Goal: Task Accomplishment & Management: Manage account settings

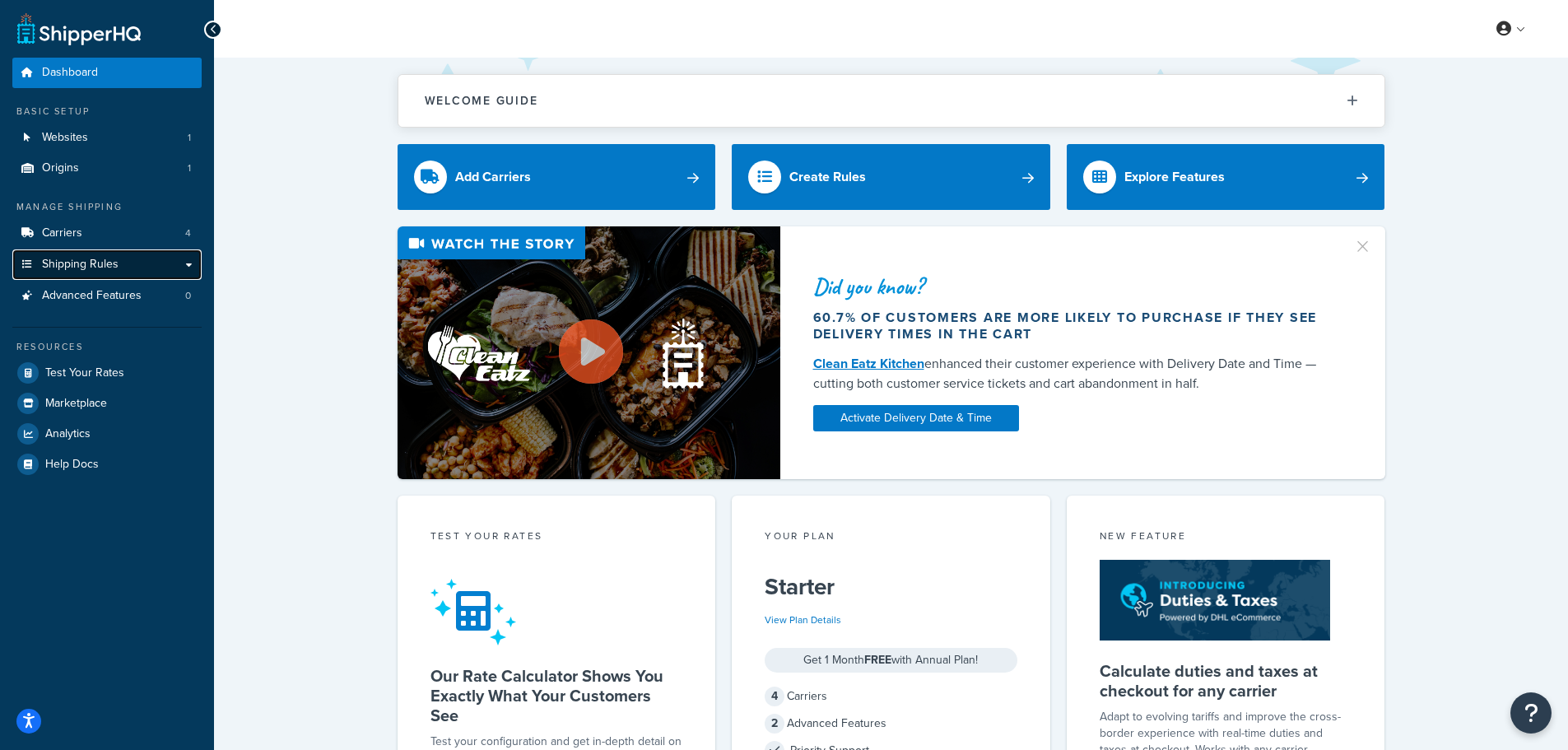
click at [128, 266] on link "Shipping Rules" at bounding box center [107, 264] width 189 height 30
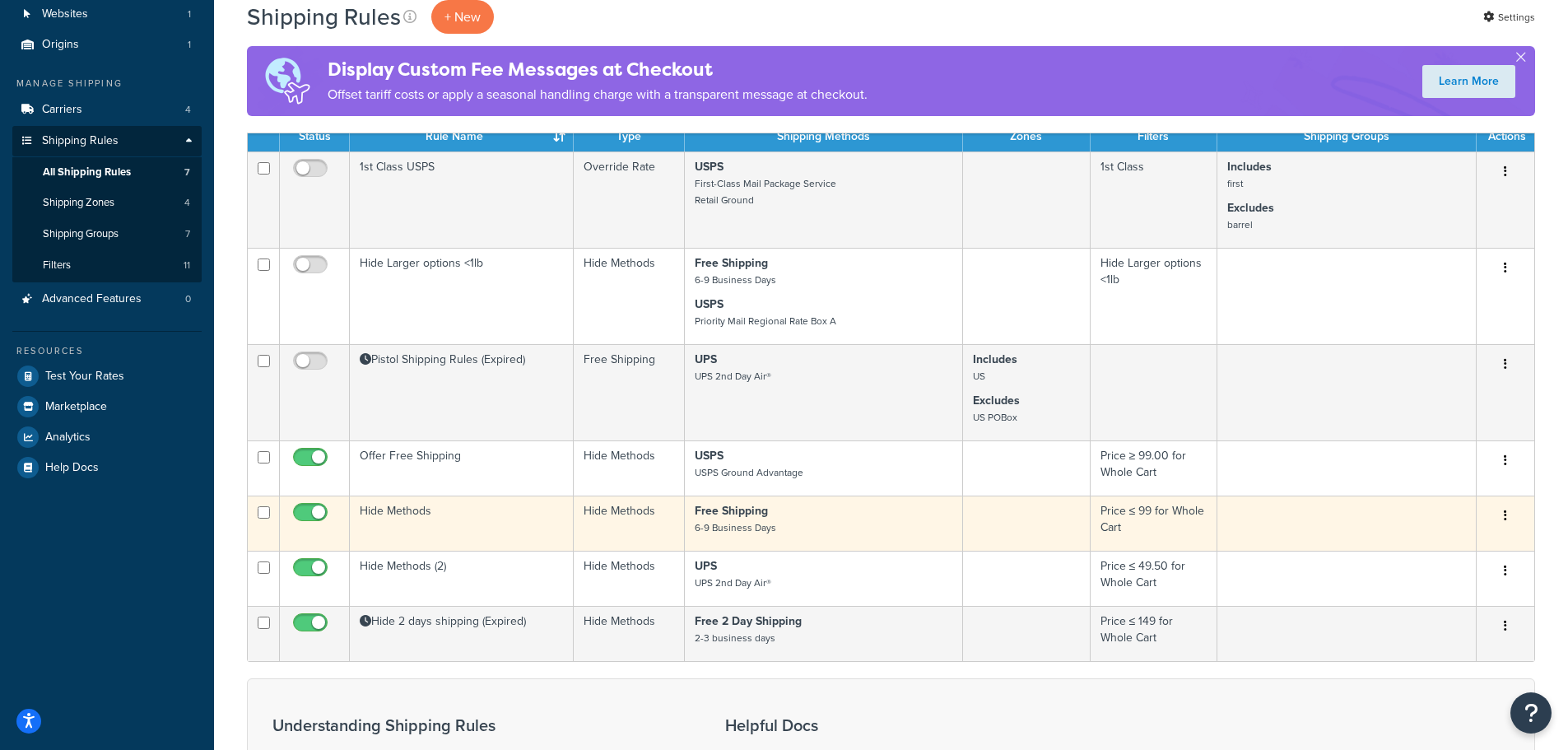
scroll to position [82, 0]
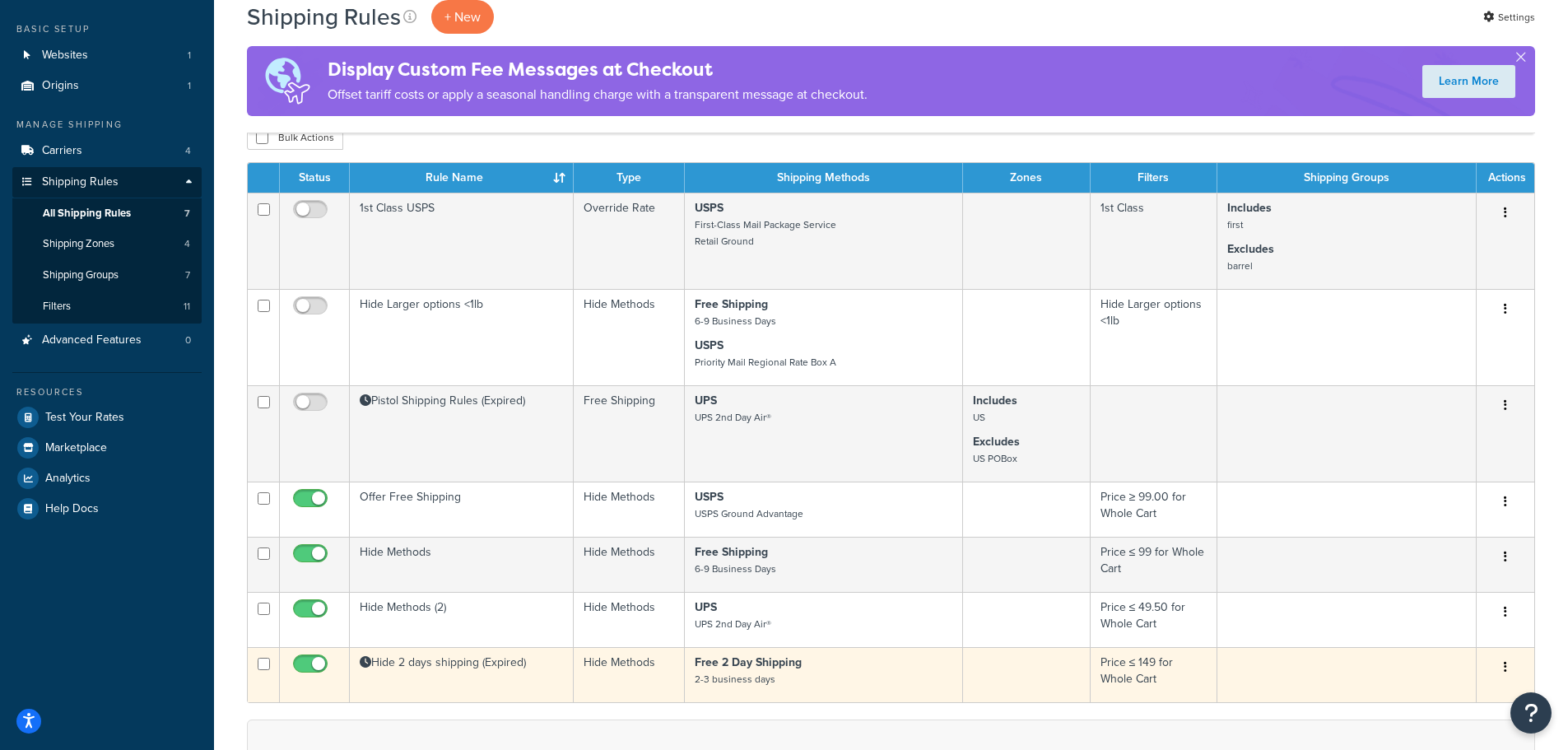
click at [305, 661] on input "checkbox" at bounding box center [312, 667] width 45 height 21
checkbox input "false"
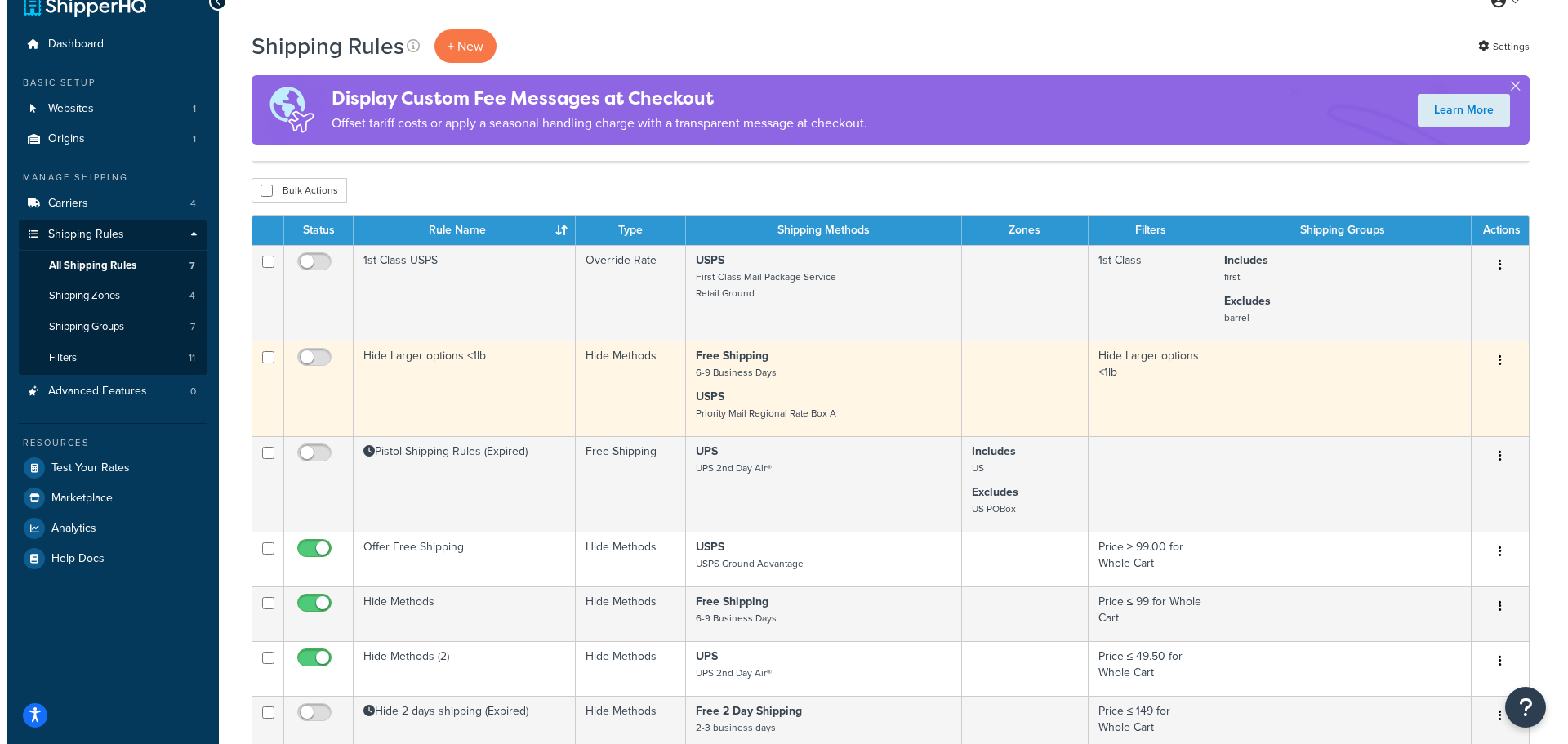
scroll to position [0, 0]
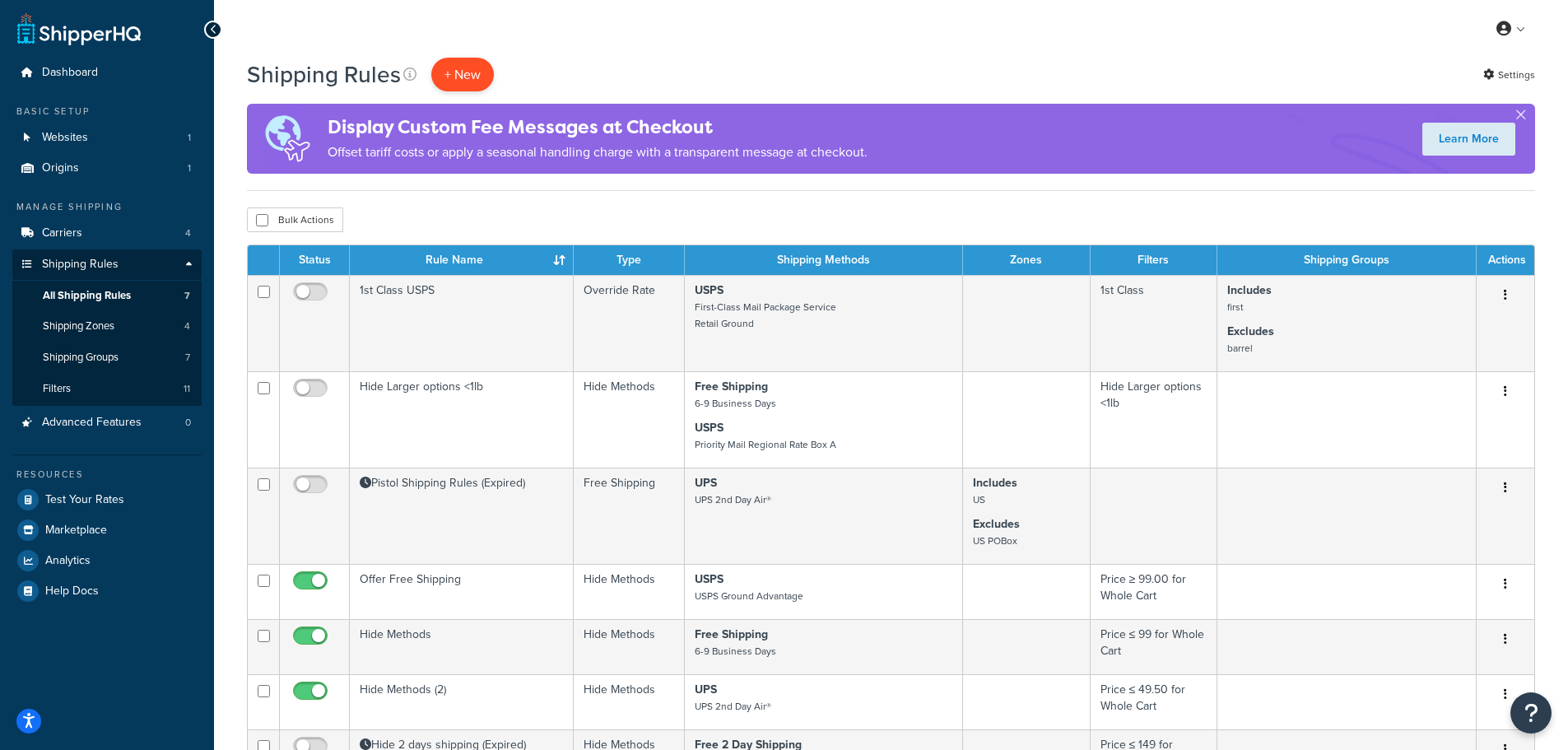
click at [476, 65] on p "+ New" at bounding box center [463, 74] width 62 height 34
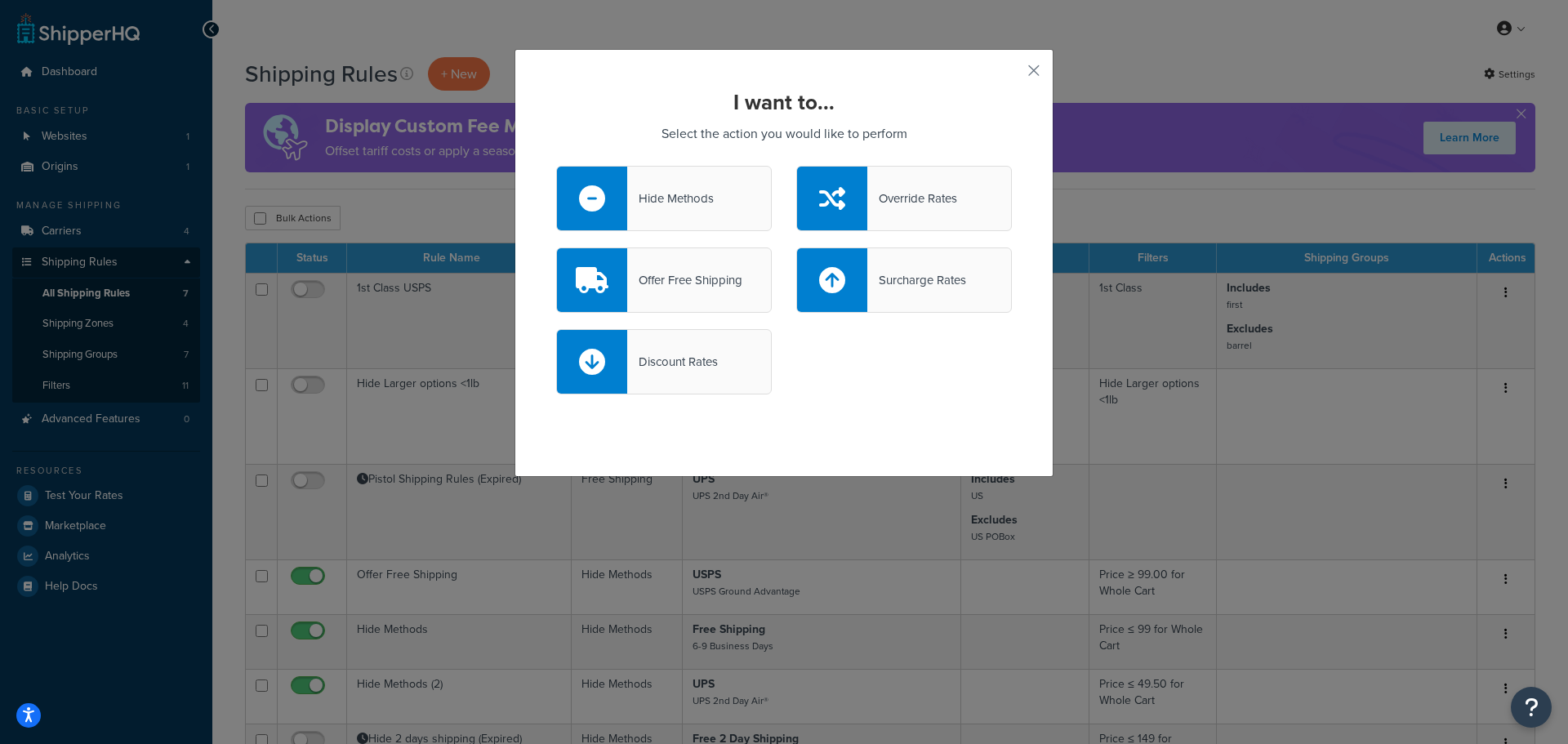
click at [667, 216] on div "Hide Methods" at bounding box center [664, 198] width 216 height 65
click at [0, 0] on input "Hide Methods" at bounding box center [0, 0] width 0 height 0
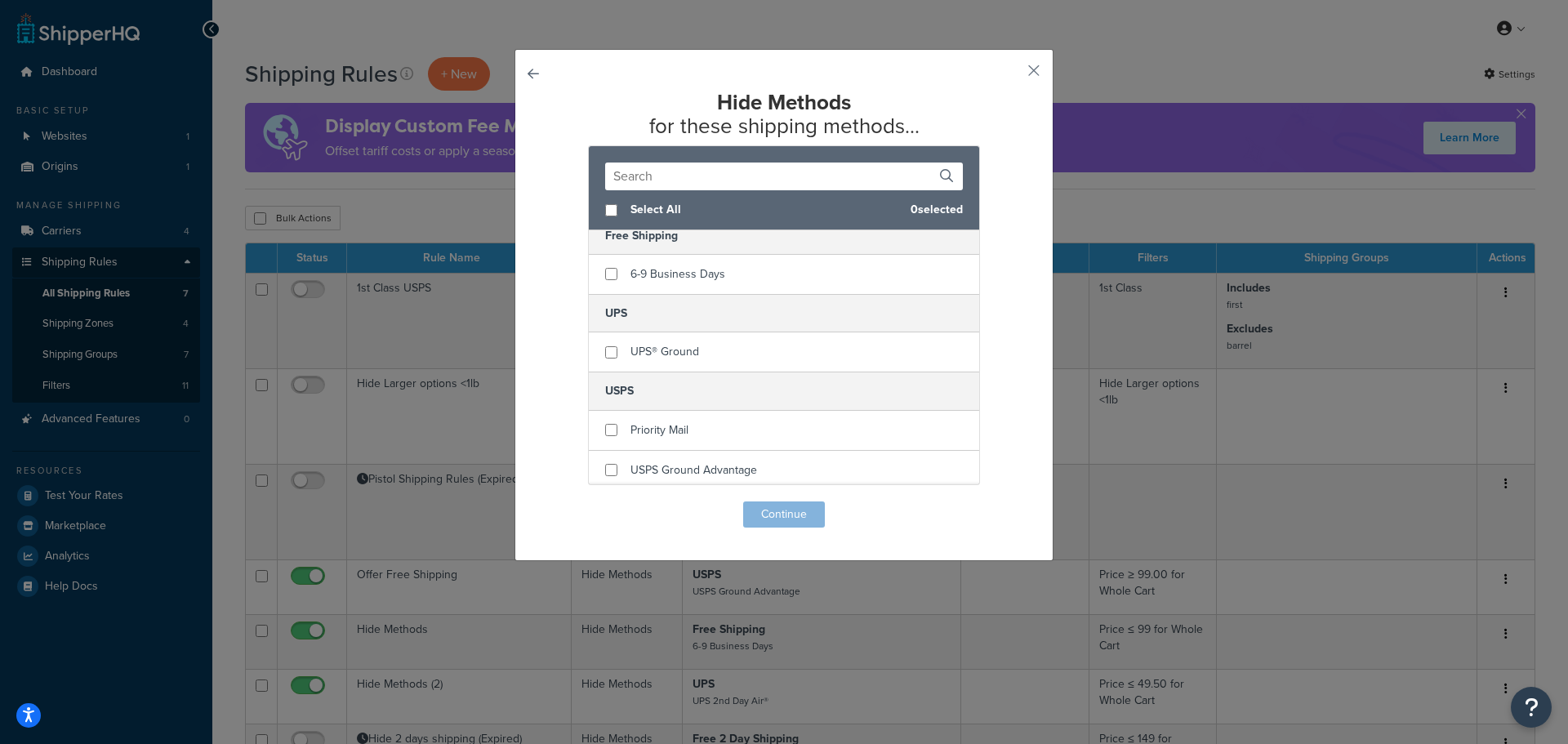
scroll to position [97, 0]
click at [606, 430] on input "checkbox" at bounding box center [612, 424] width 13 height 13
checkbox input "true"
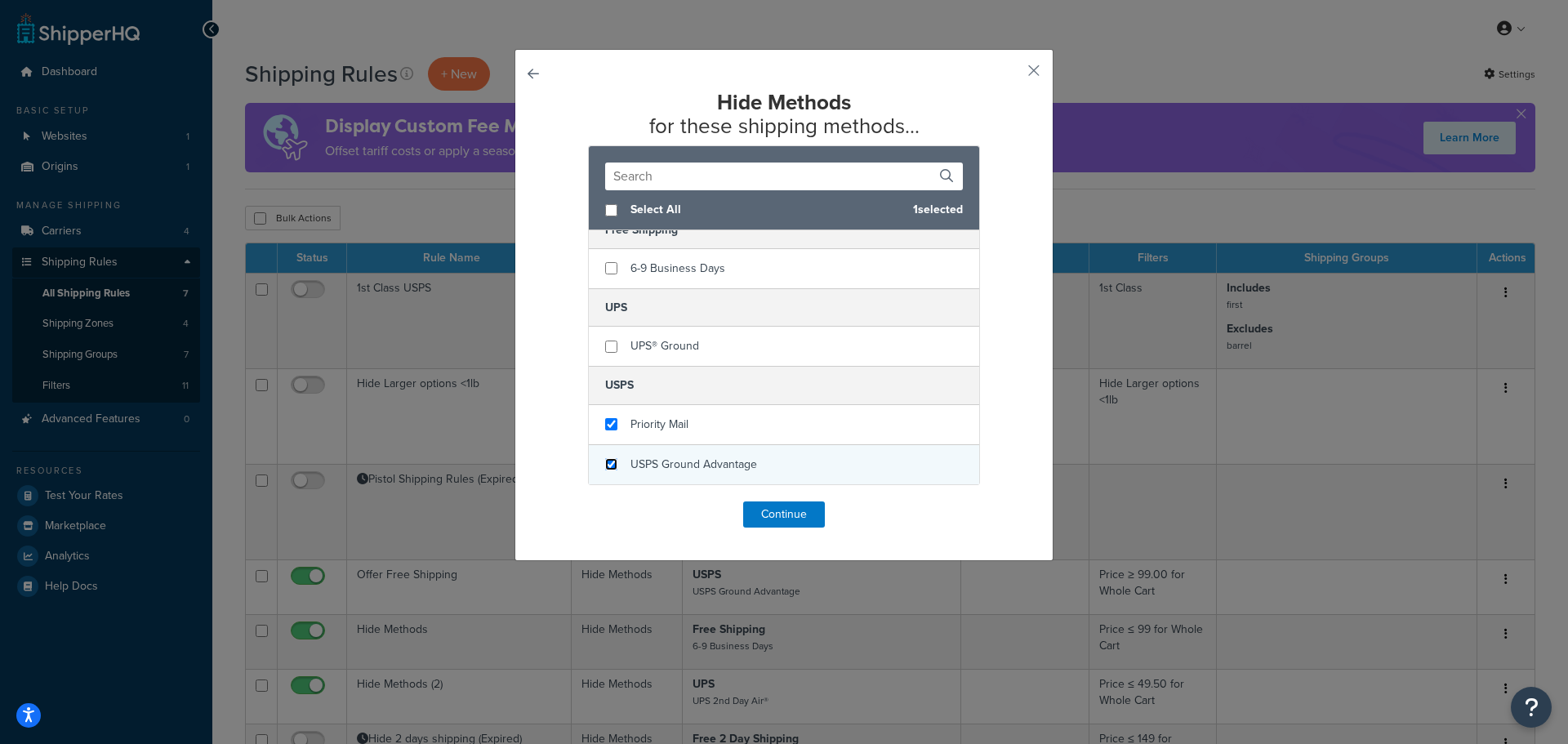
click at [608, 466] on input "checkbox" at bounding box center [612, 464] width 13 height 13
checkbox input "true"
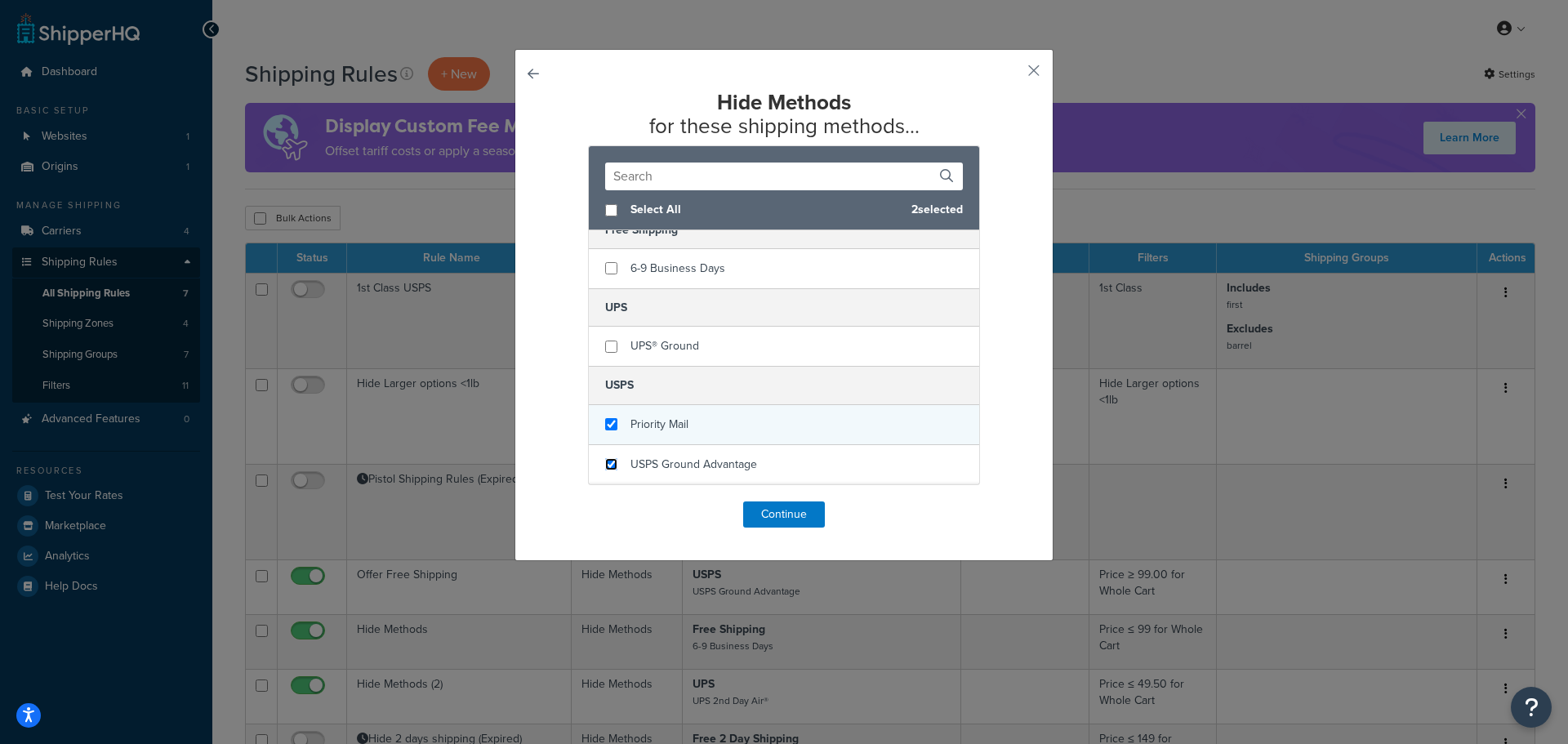
scroll to position [16, 0]
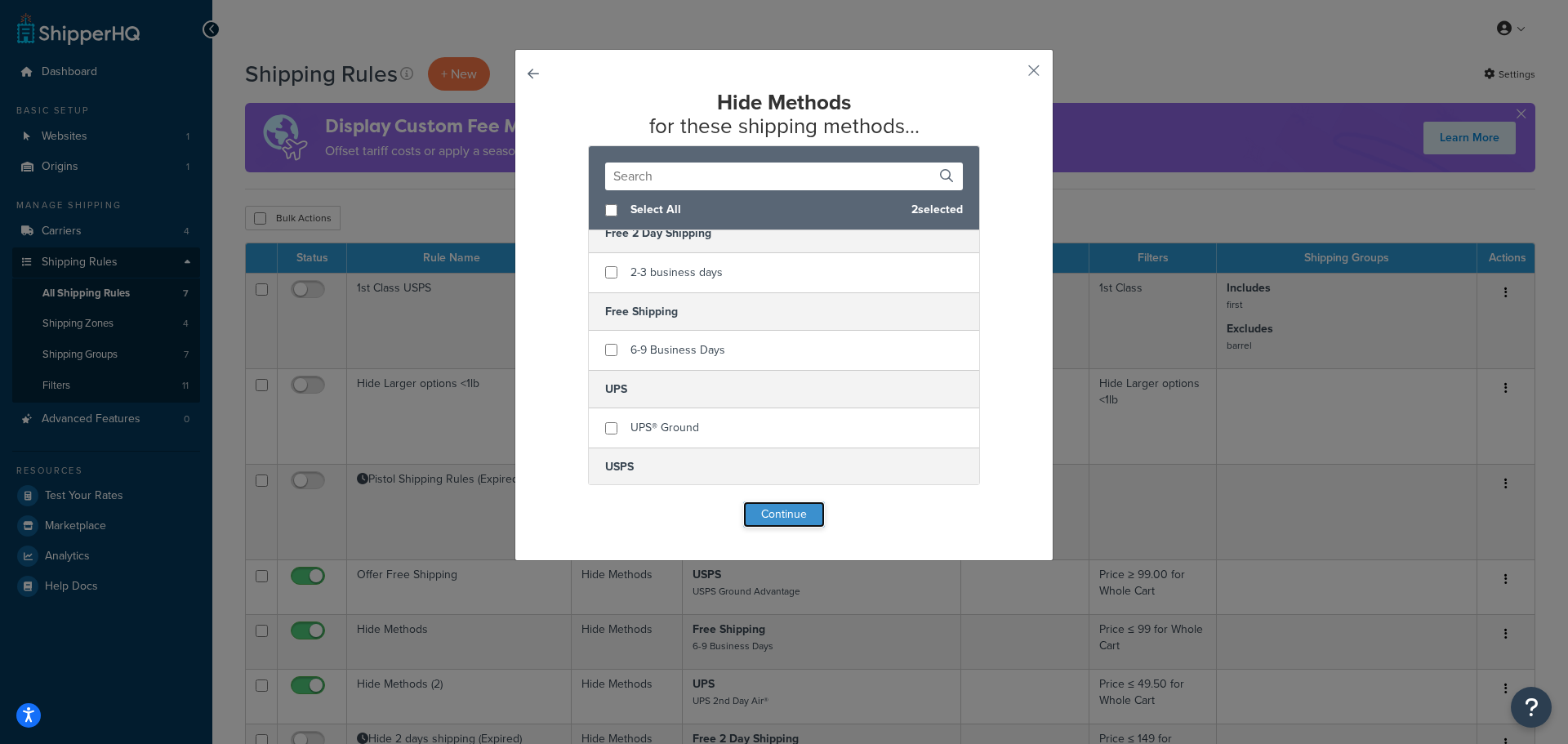
click at [777, 511] on button "Continue" at bounding box center [784, 513] width 81 height 26
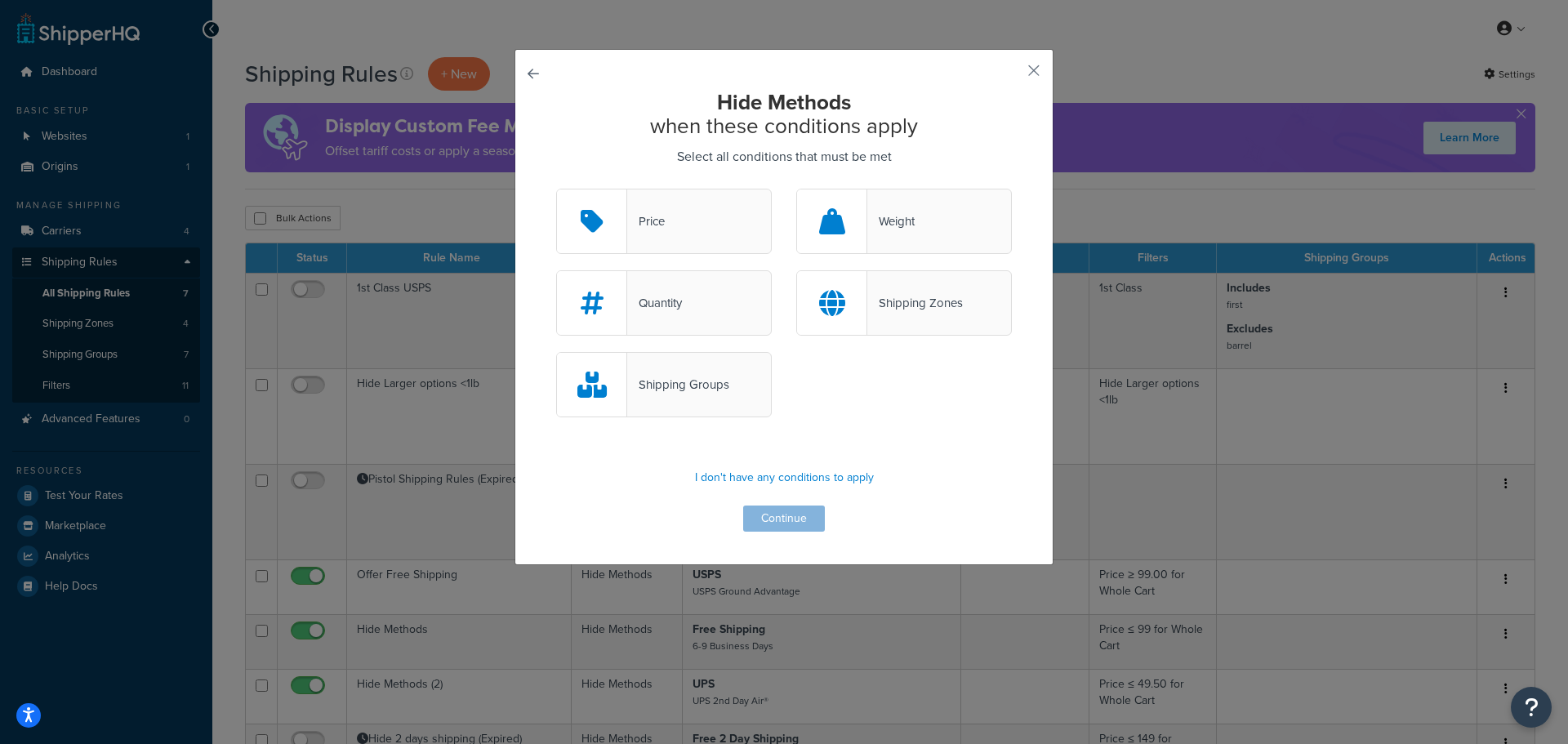
click at [681, 233] on div "Price" at bounding box center [664, 221] width 216 height 65
click at [0, 0] on input "Price" at bounding box center [0, 0] width 0 height 0
click at [794, 520] on button "Continue" at bounding box center [784, 518] width 81 height 26
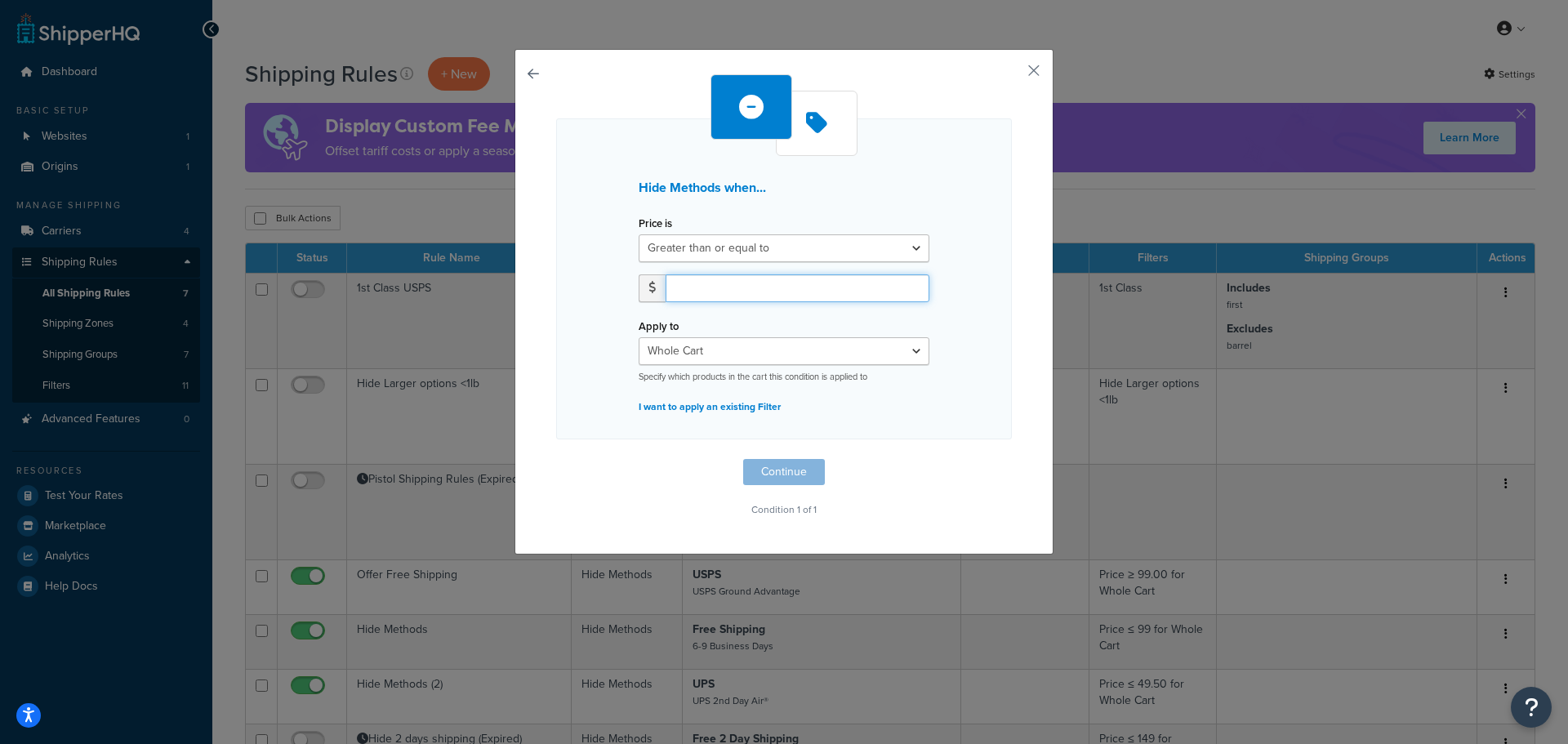
click at [703, 283] on input "number" at bounding box center [798, 288] width 264 height 28
type input "500"
click at [785, 475] on button "Continue" at bounding box center [784, 472] width 81 height 26
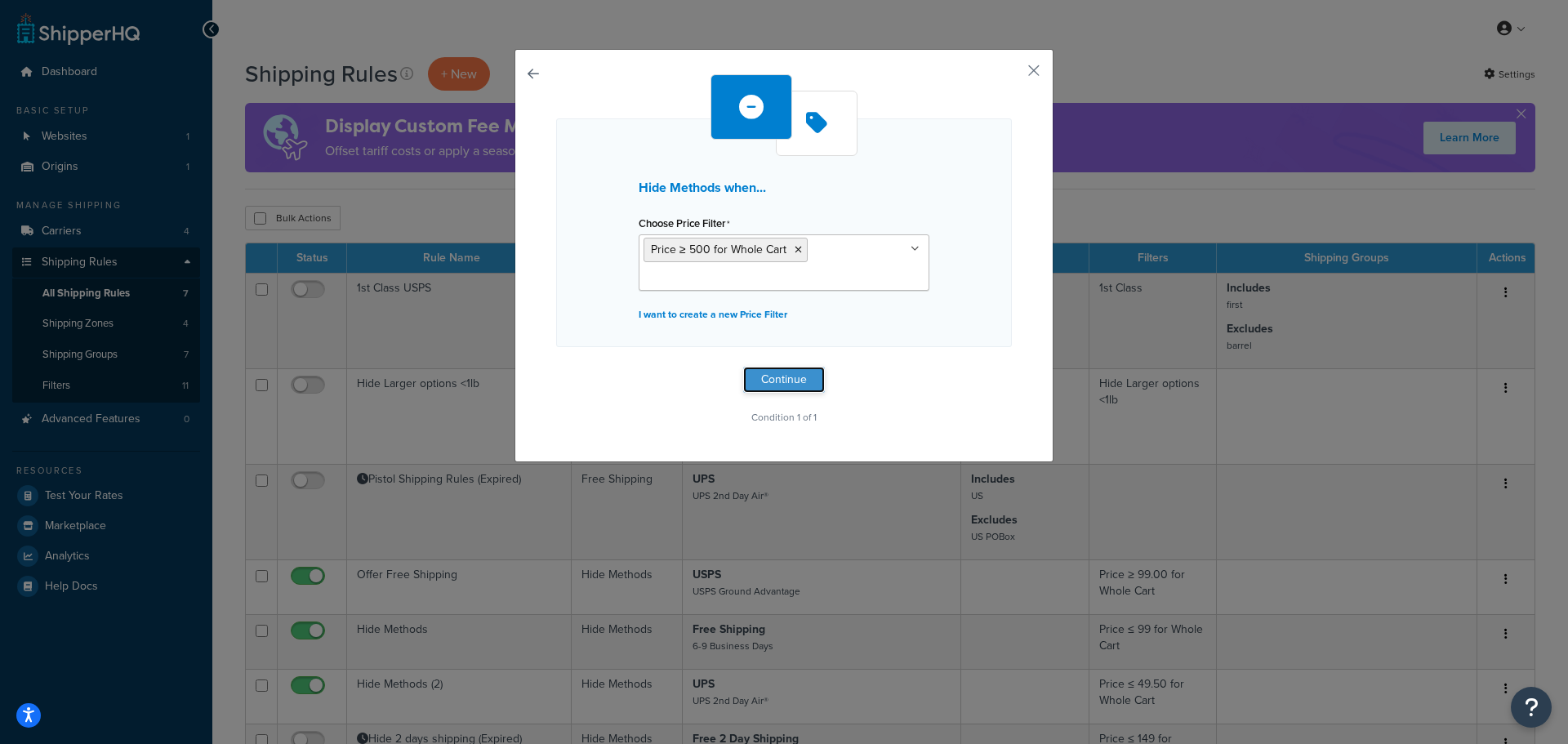
click at [763, 374] on button "Continue" at bounding box center [784, 379] width 81 height 26
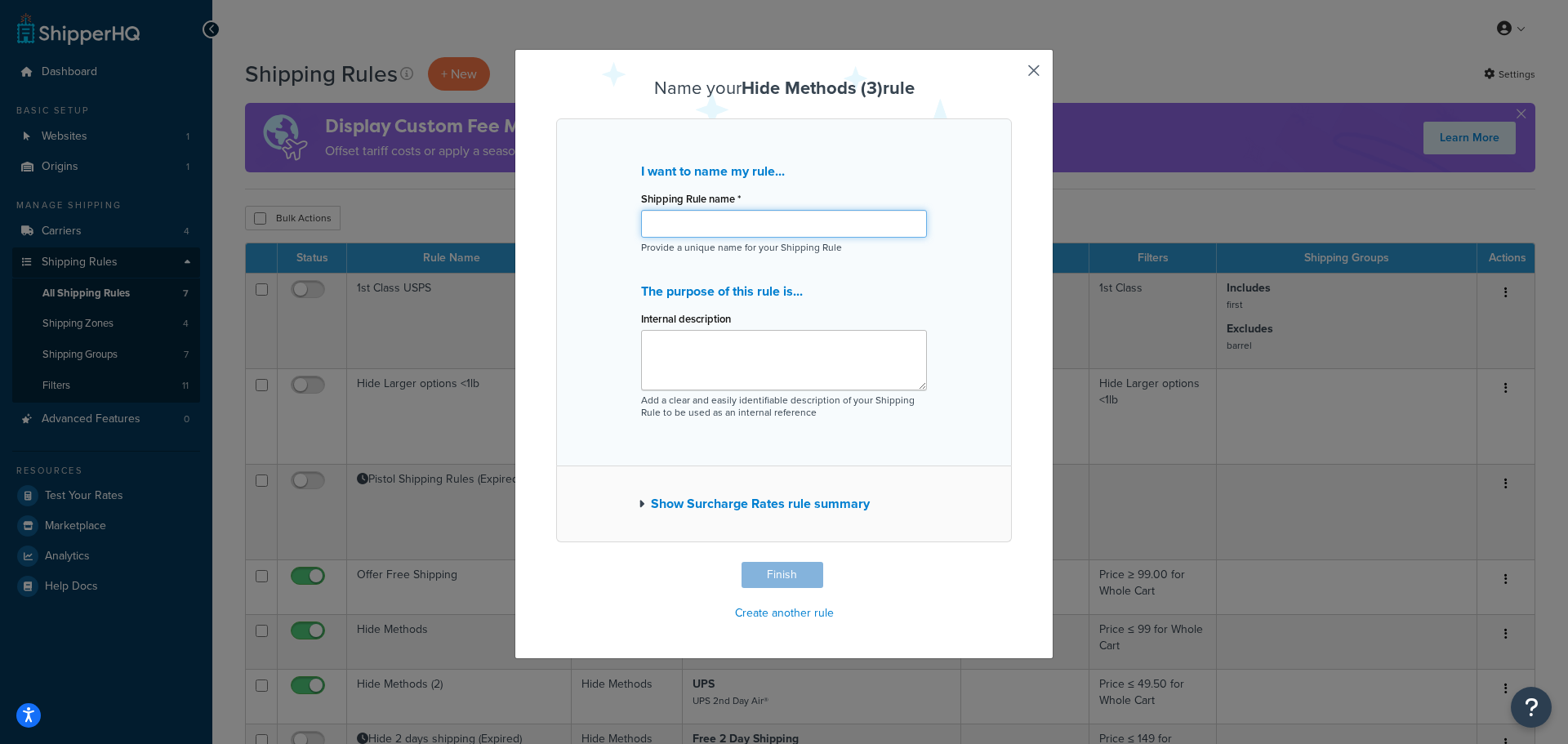
click at [661, 237] on input "Shipping Rule name *" at bounding box center [784, 224] width 286 height 28
type input "Hide USPS for orders $500 and over"
click at [779, 577] on button "Finish" at bounding box center [782, 574] width 81 height 26
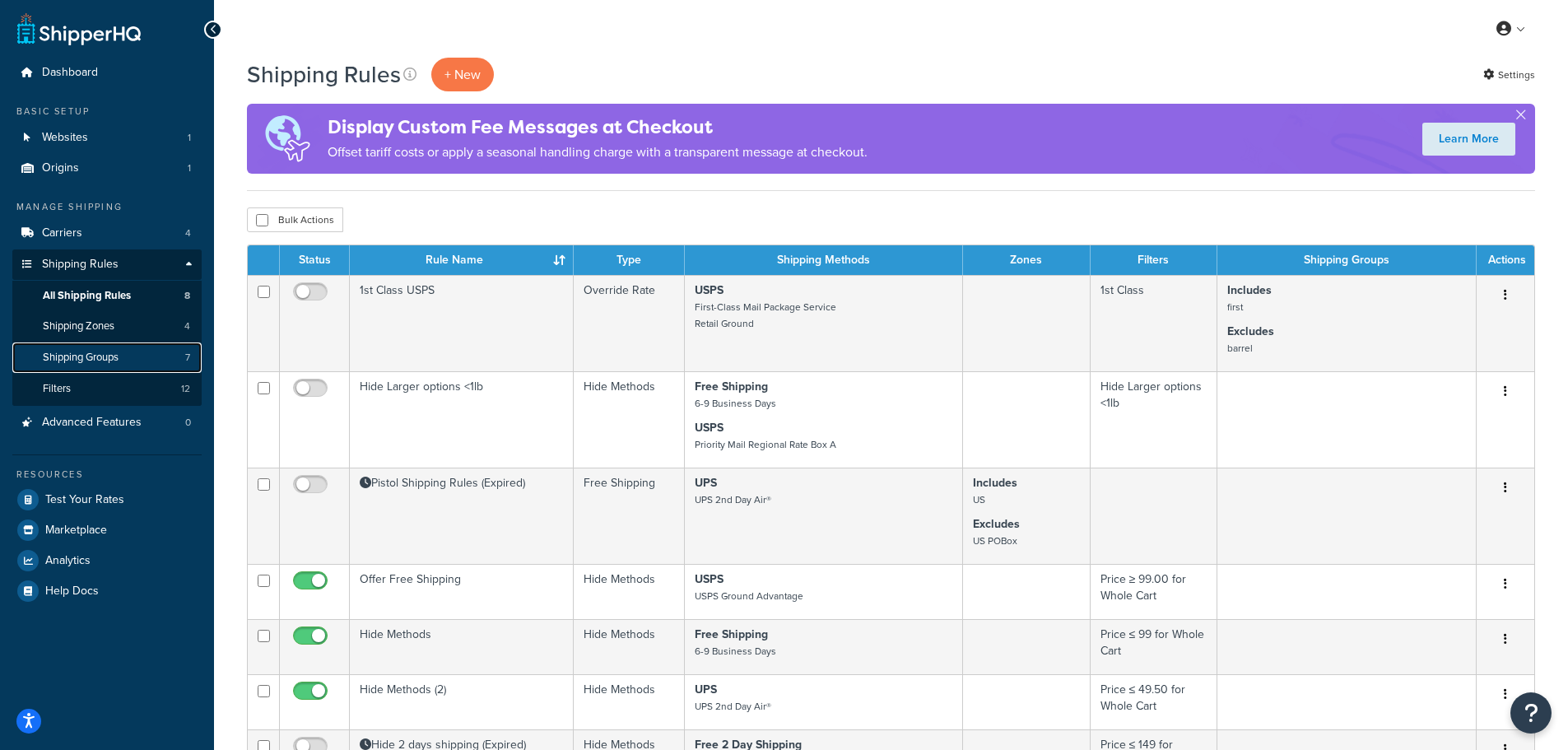
click at [105, 359] on span "Shipping Groups" at bounding box center [81, 357] width 76 height 14
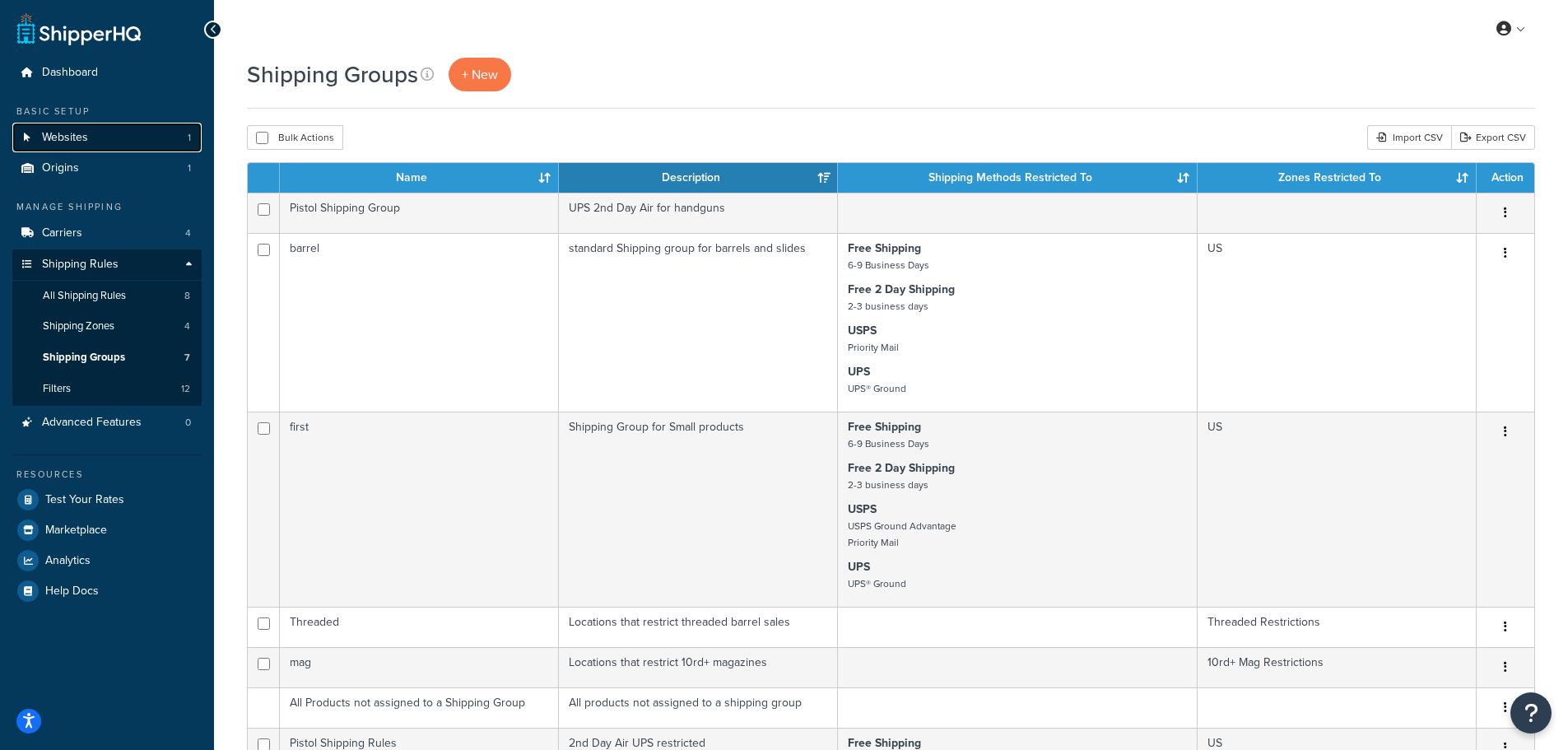
click at [102, 127] on link "Websites 1" at bounding box center [107, 138] width 189 height 30
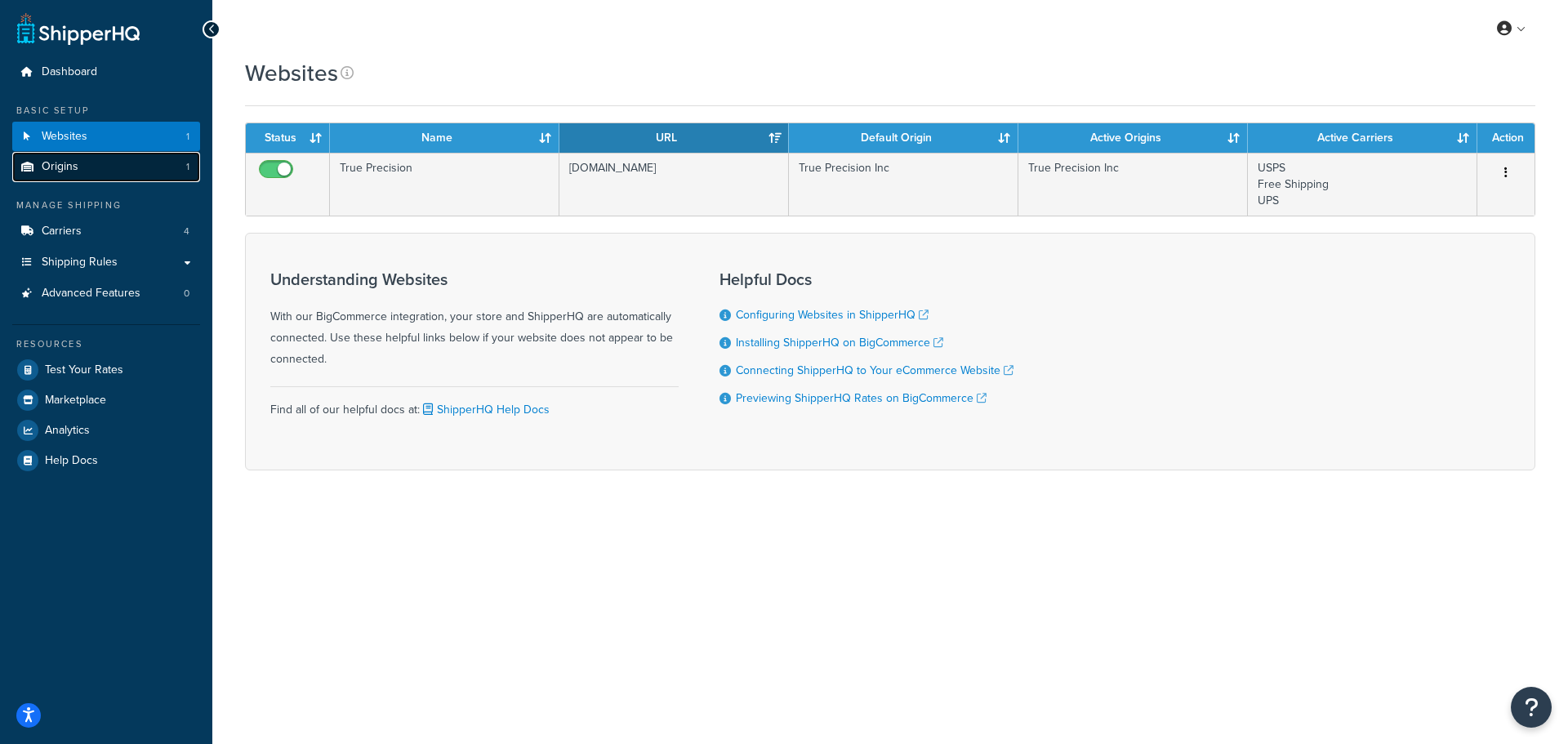
click at [111, 169] on link "Origins 1" at bounding box center [107, 167] width 188 height 30
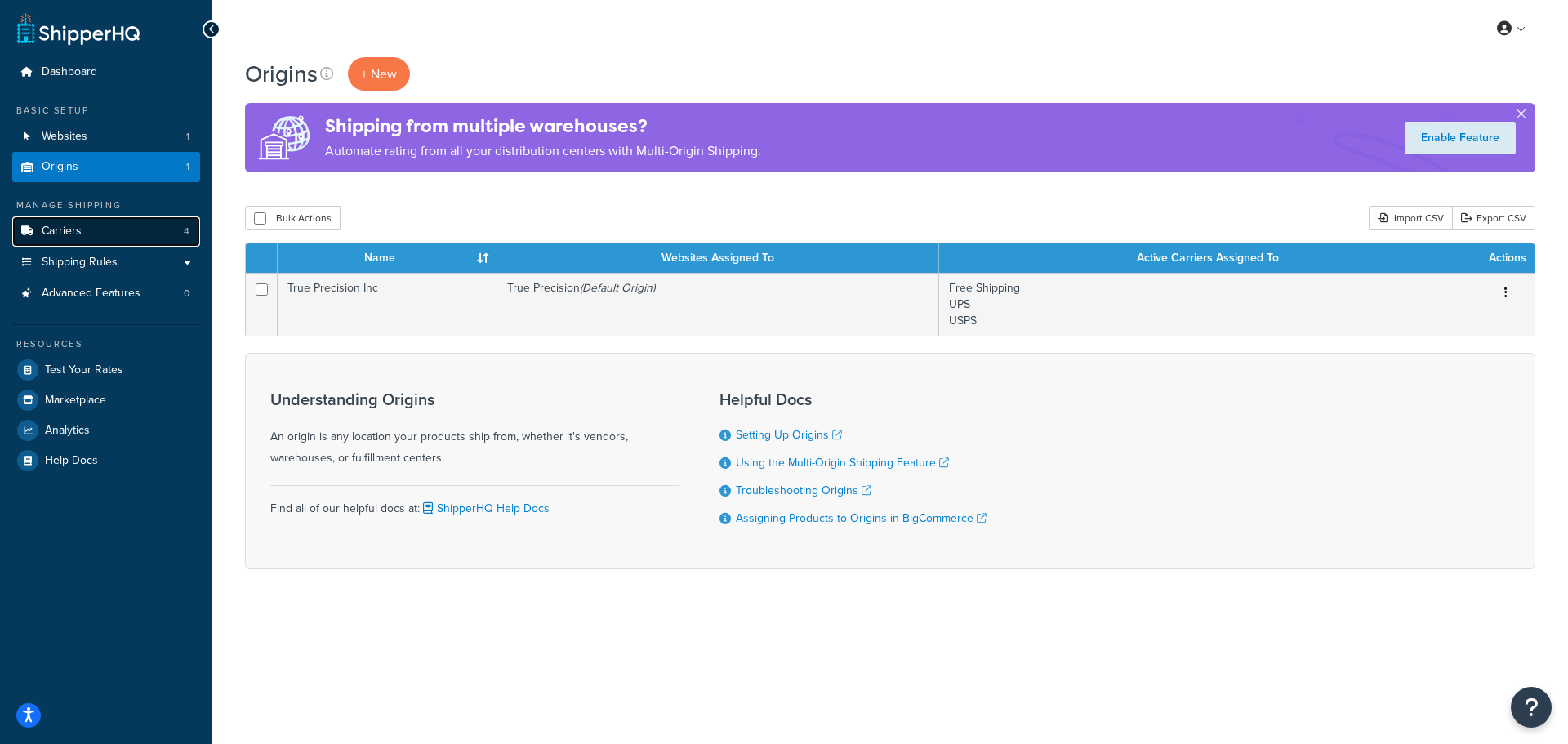
click at [97, 232] on link "Carriers 4" at bounding box center [107, 231] width 188 height 30
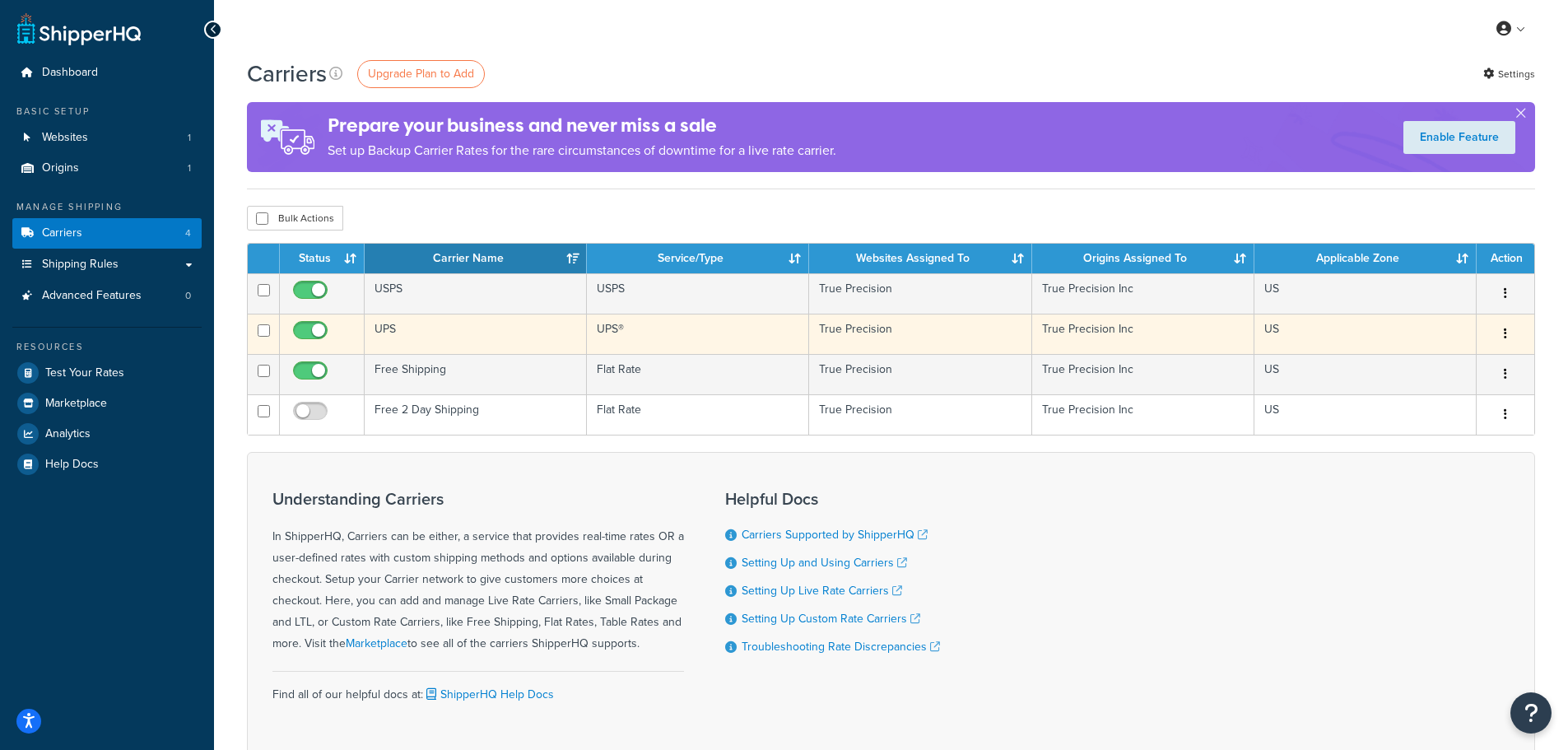
click at [547, 335] on td "UPS" at bounding box center [475, 333] width 223 height 40
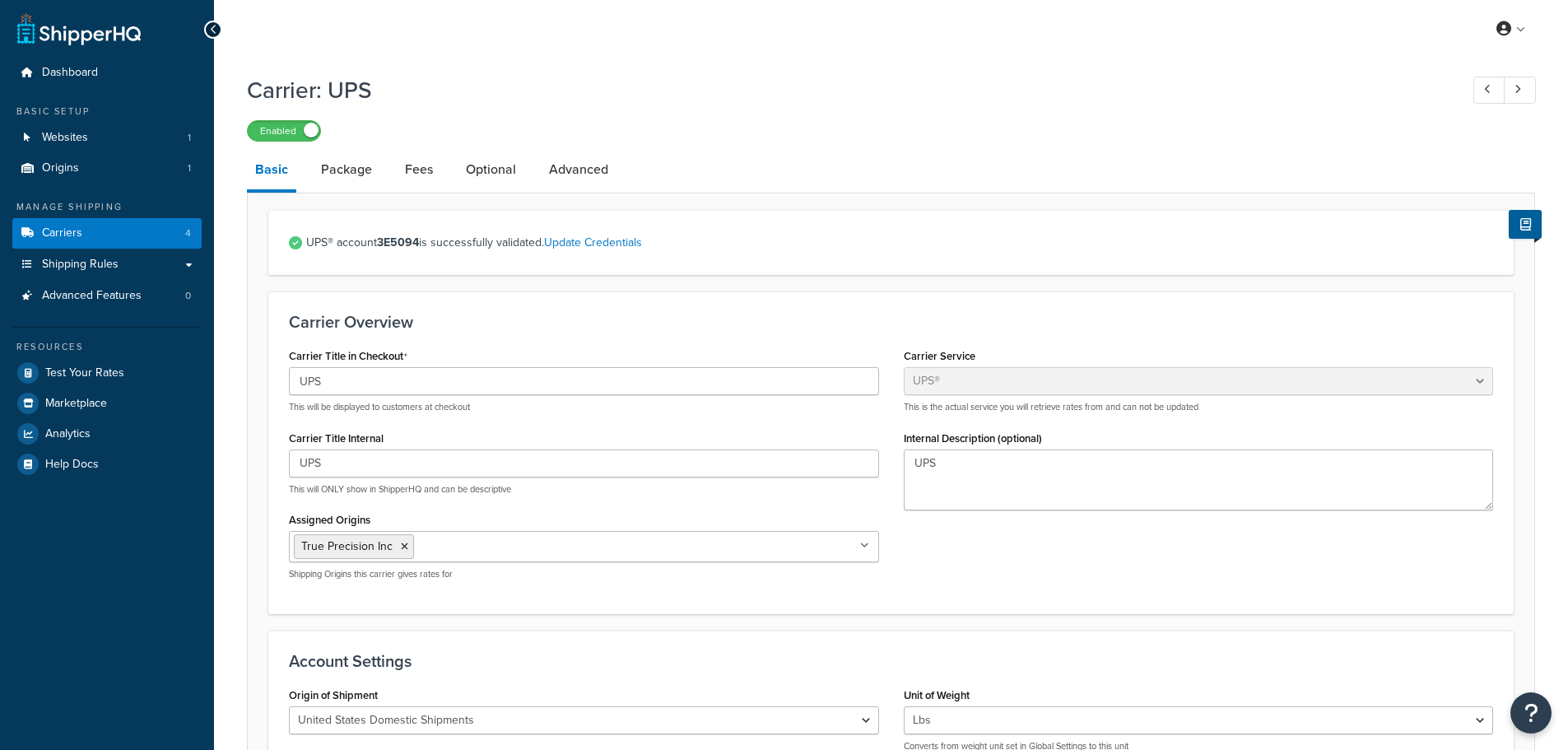
select select "ups"
select select "04"
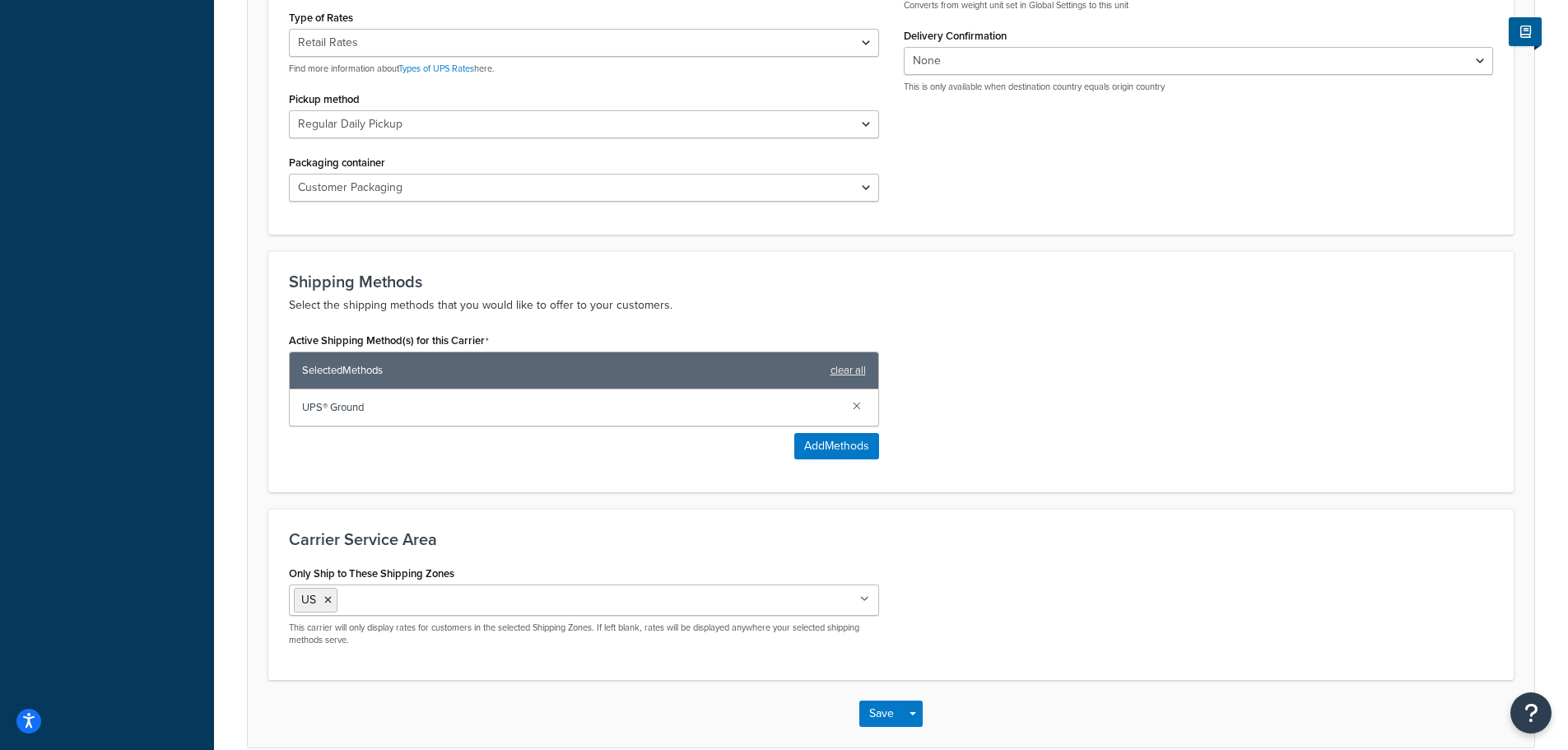
scroll to position [823, 0]
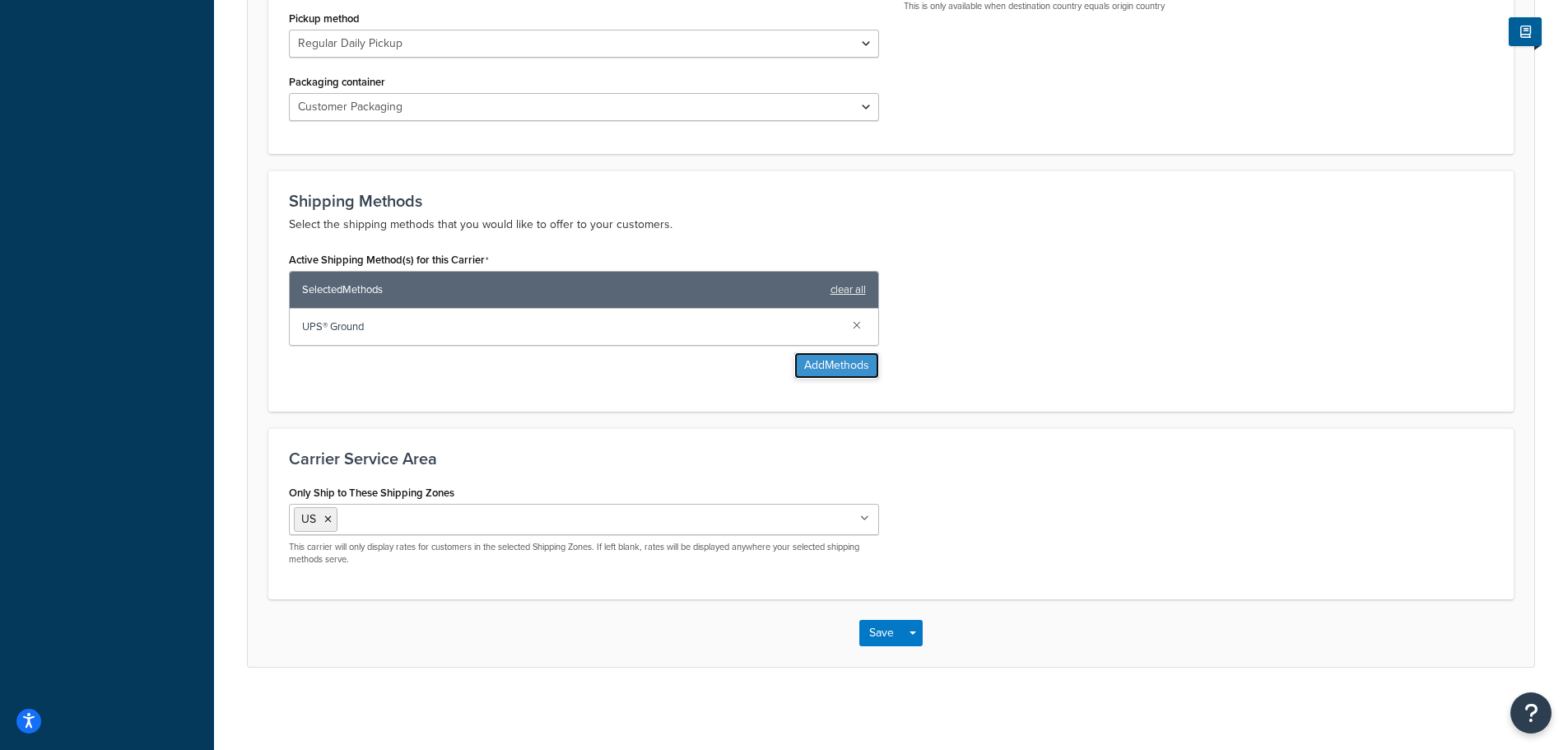
click at [812, 365] on button "Add Methods" at bounding box center [836, 365] width 85 height 26
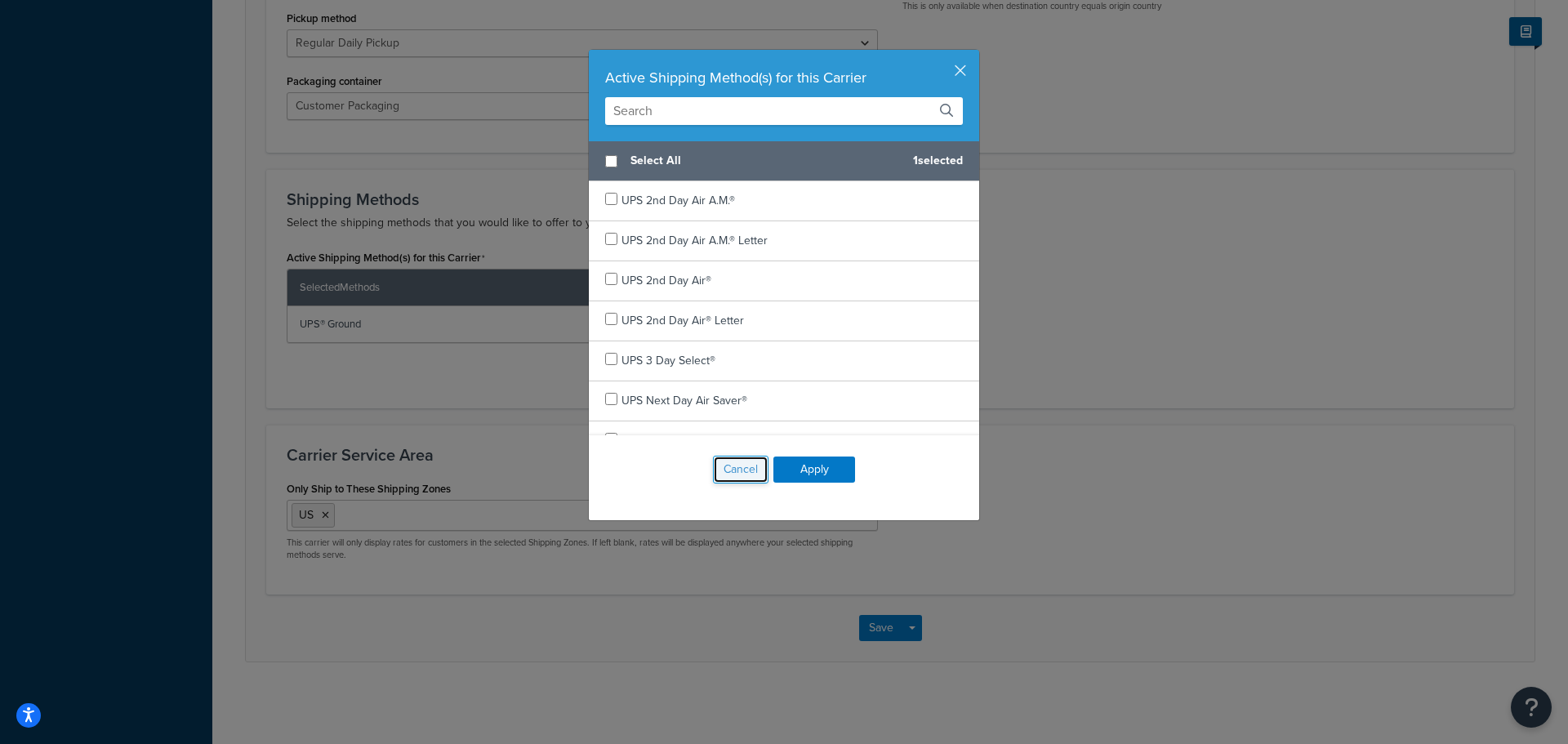
click at [739, 476] on button "Cancel" at bounding box center [740, 469] width 55 height 28
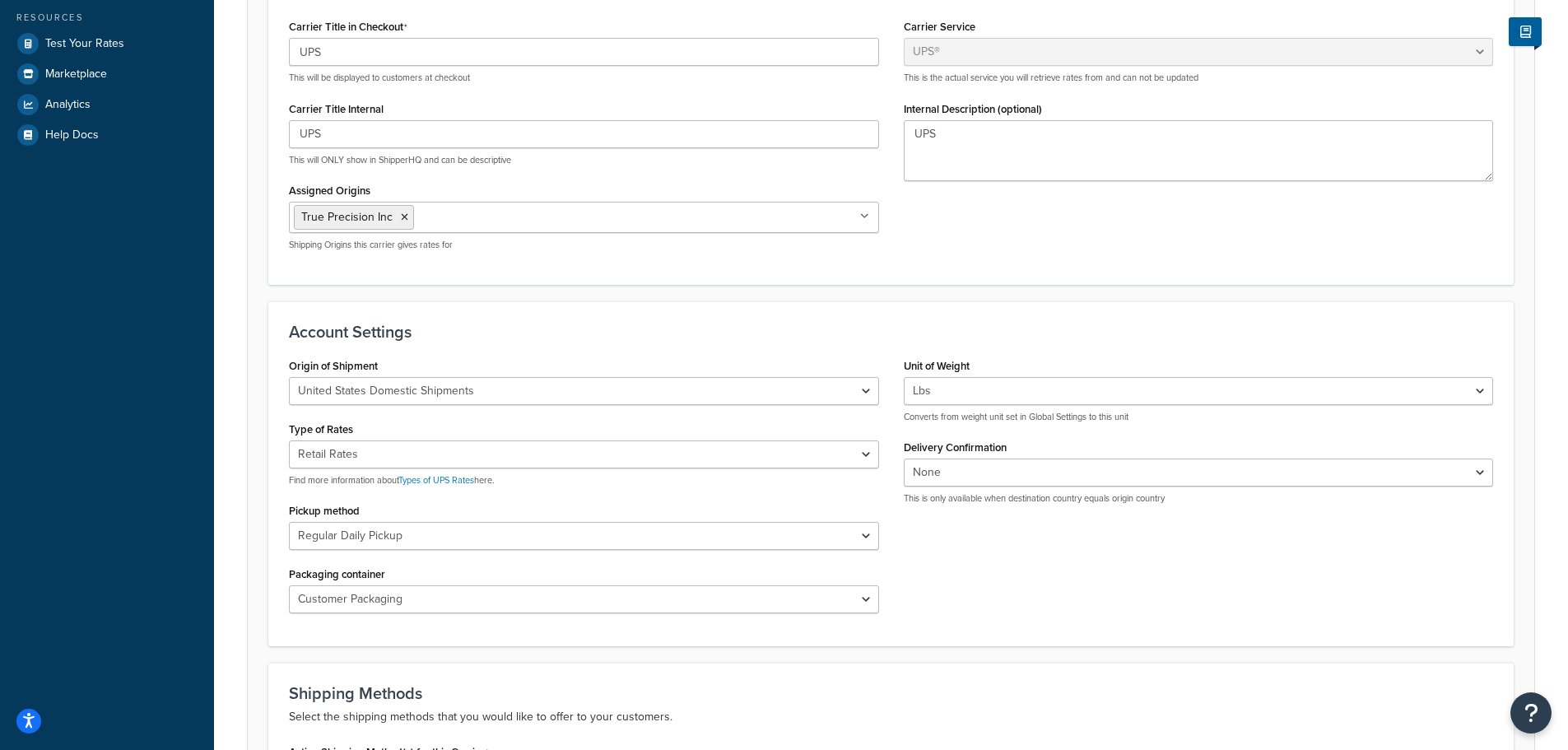
scroll to position [0, 0]
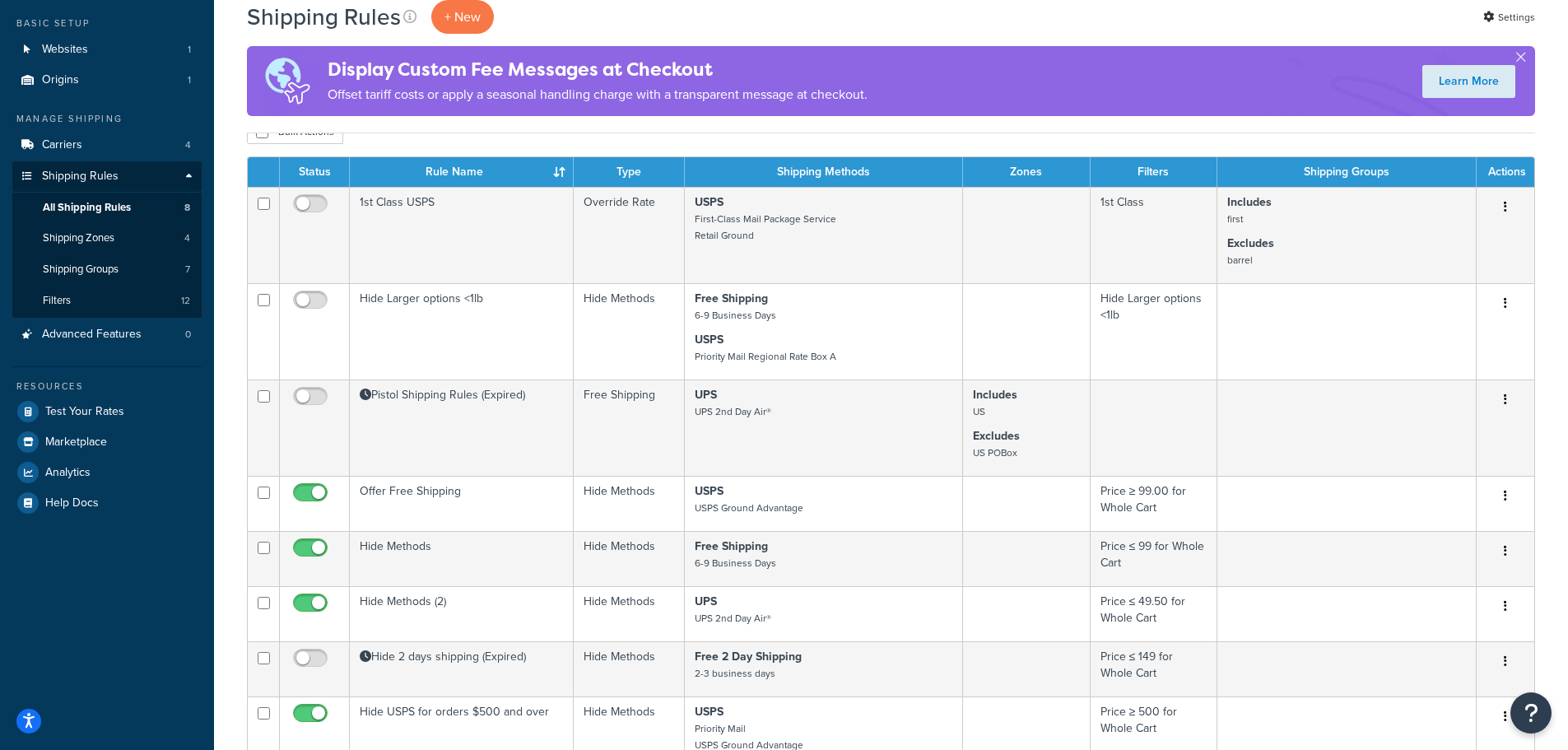
scroll to position [247, 0]
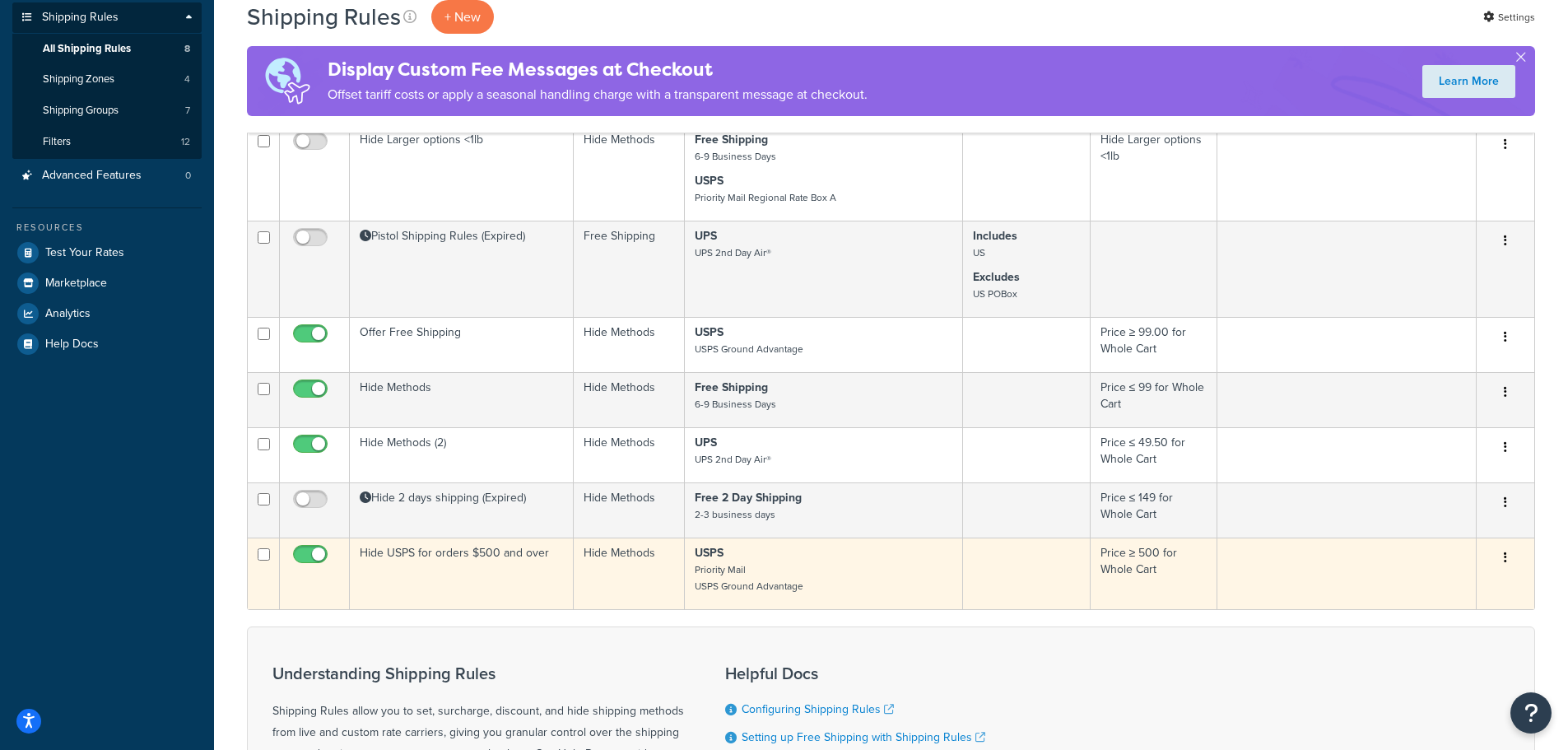
click at [458, 570] on td "Hide USPS for orders $500 and over" at bounding box center [461, 572] width 224 height 71
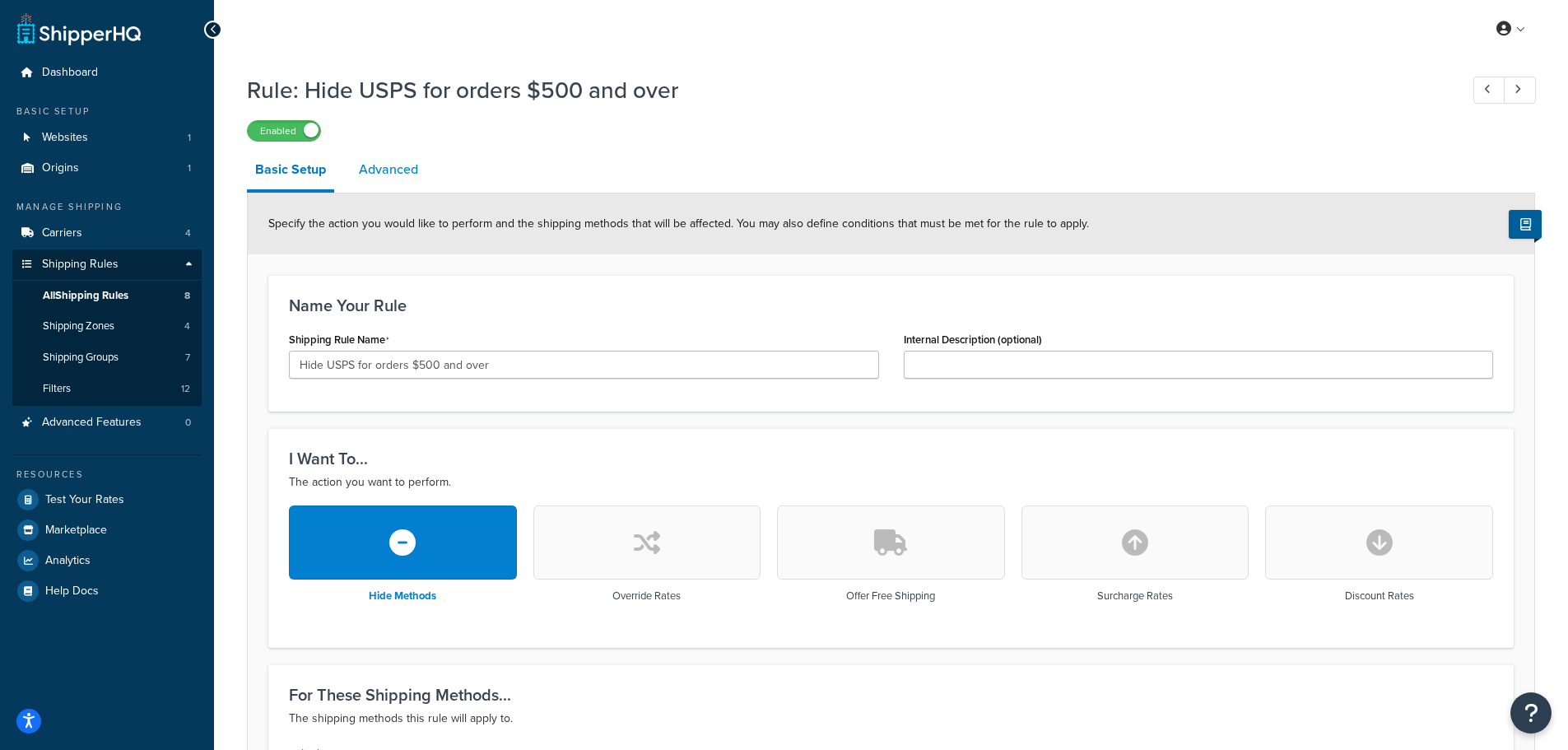
click at [396, 173] on link "Advanced" at bounding box center [389, 169] width 76 height 39
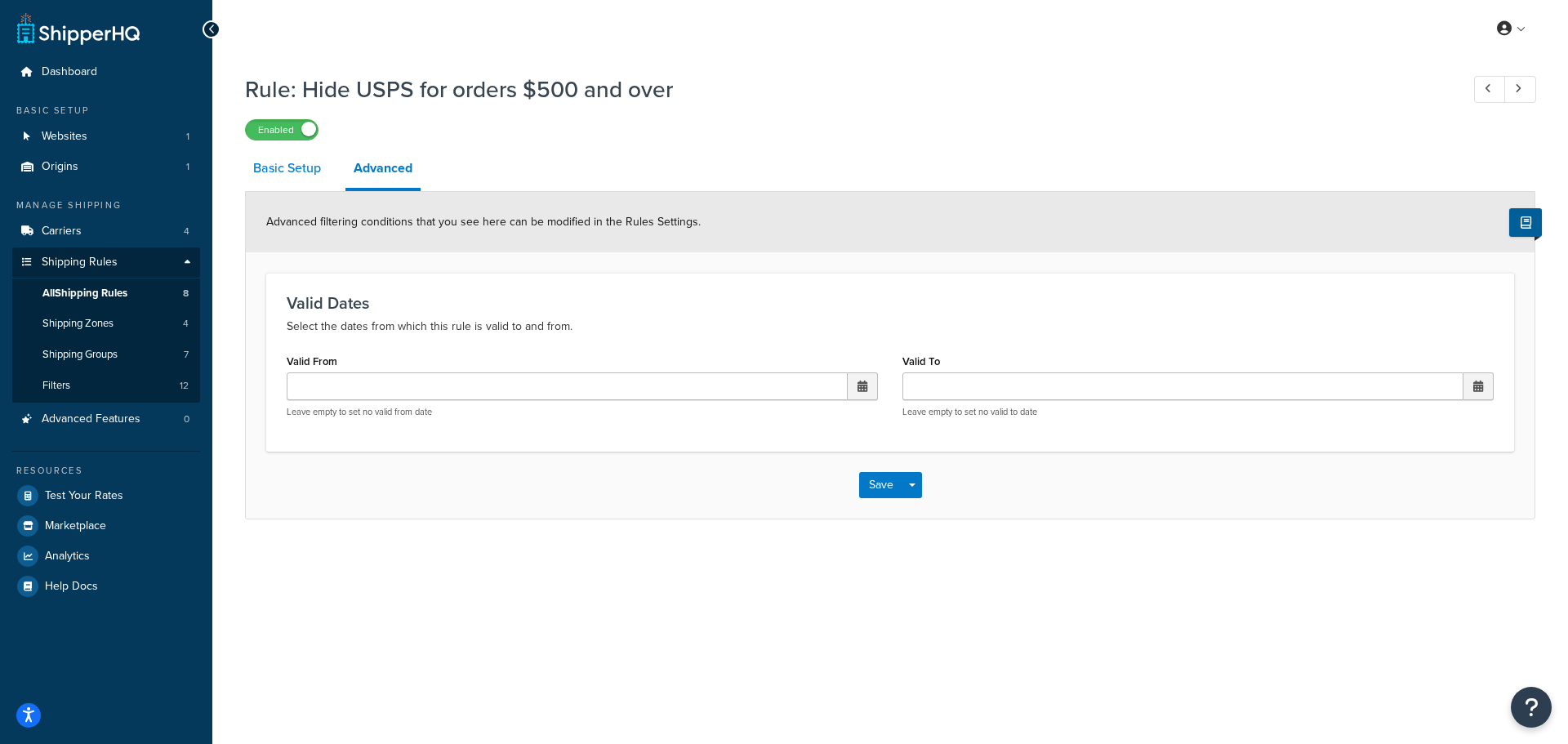
click at [309, 162] on link "Basic Setup" at bounding box center [287, 168] width 84 height 39
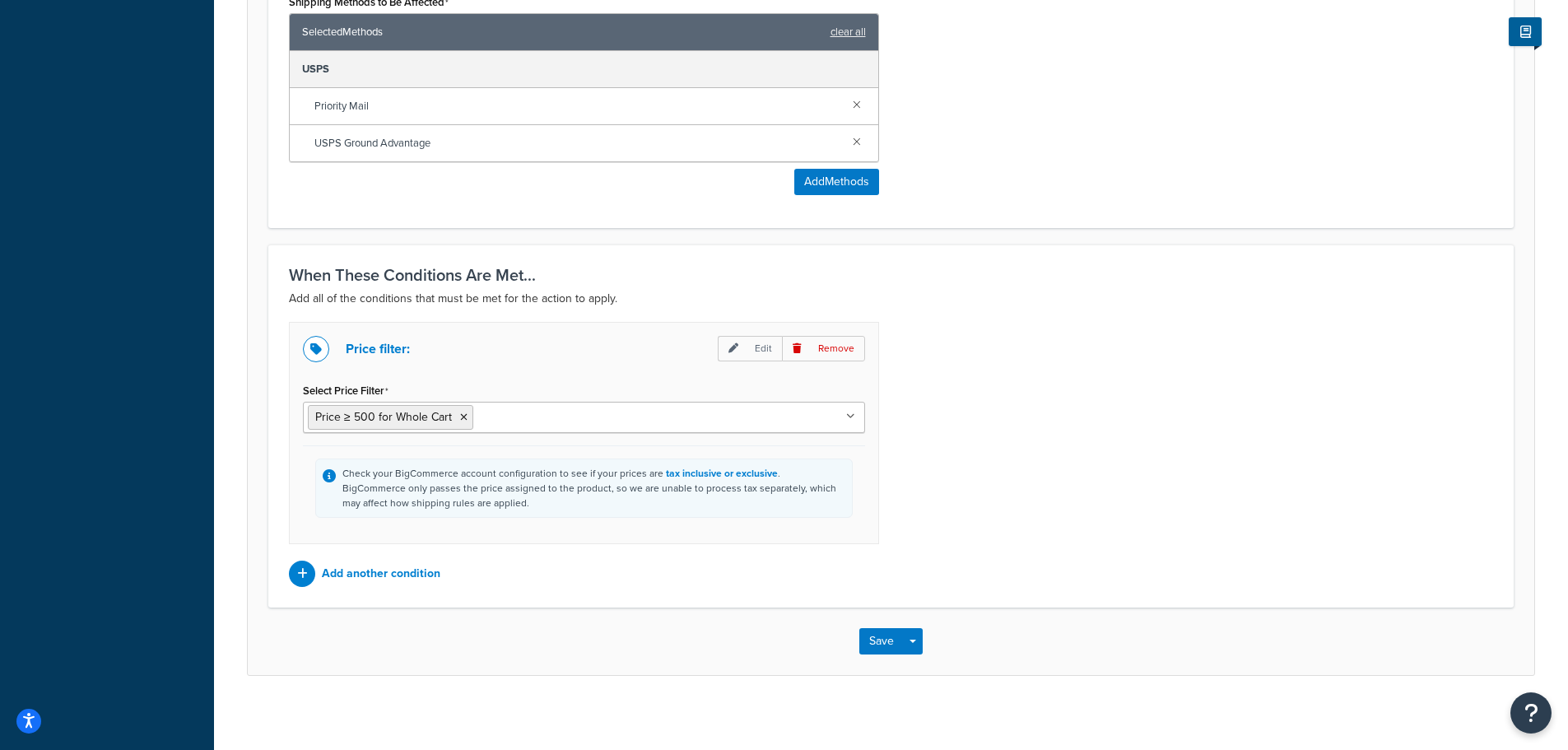
scroll to position [762, 0]
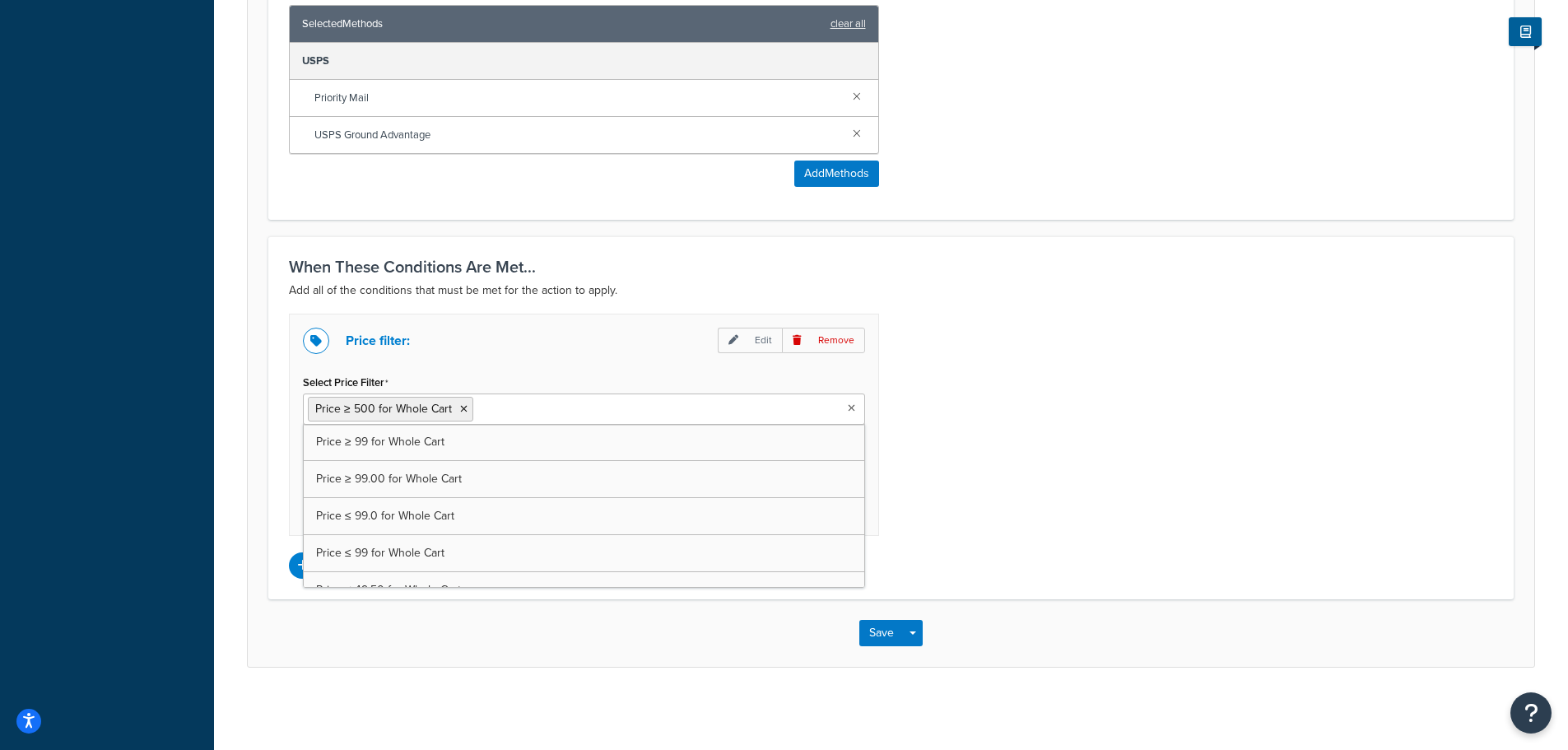
click at [853, 407] on icon at bounding box center [851, 408] width 8 height 10
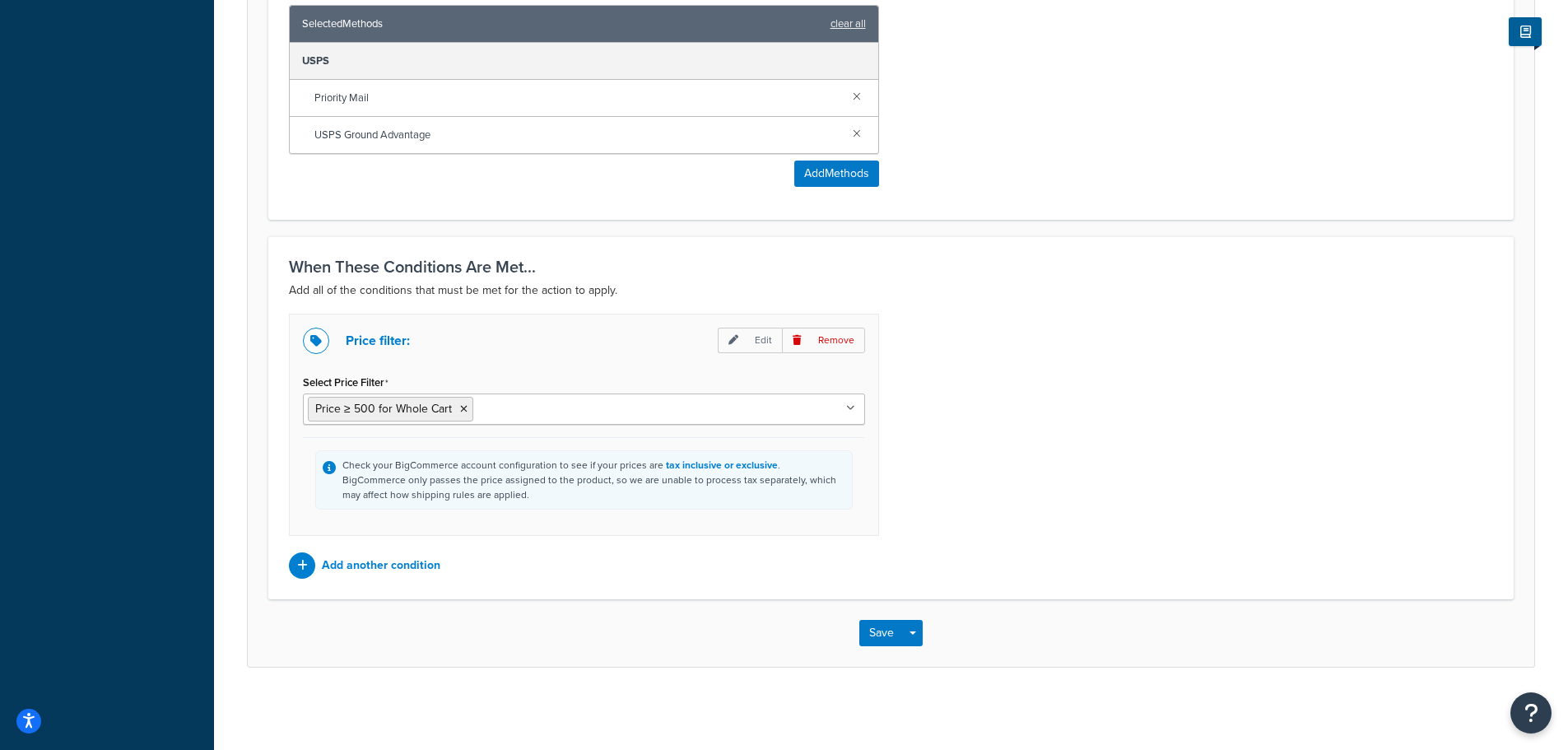
click at [853, 407] on icon at bounding box center [849, 408] width 9 height 10
click at [383, 570] on p "Add another condition" at bounding box center [381, 565] width 118 height 23
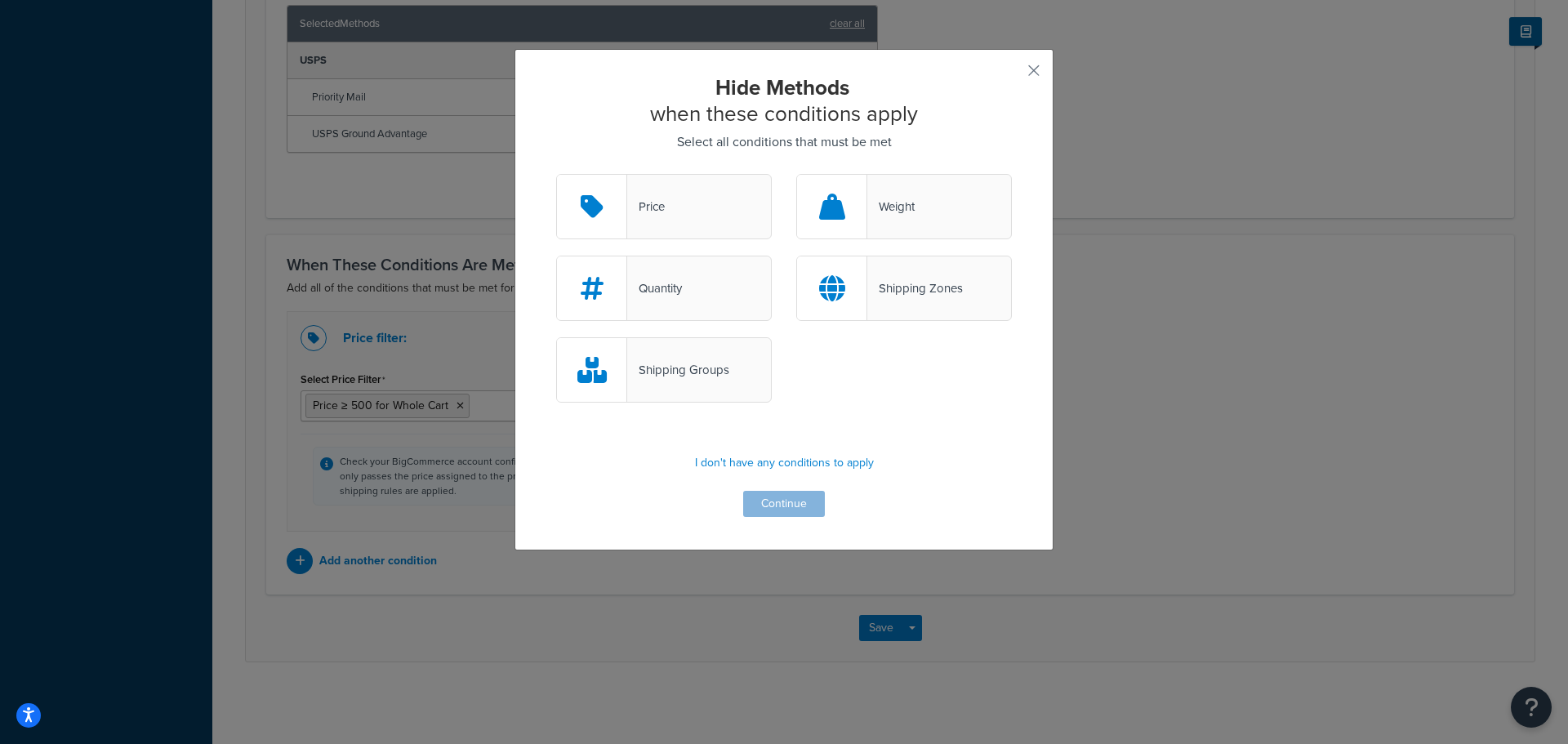
click at [855, 291] on div at bounding box center [832, 289] width 70 height 64
click at [0, 0] on input "Shipping Zones" at bounding box center [0, 0] width 0 height 0
click at [777, 510] on button "Continue" at bounding box center [784, 504] width 81 height 26
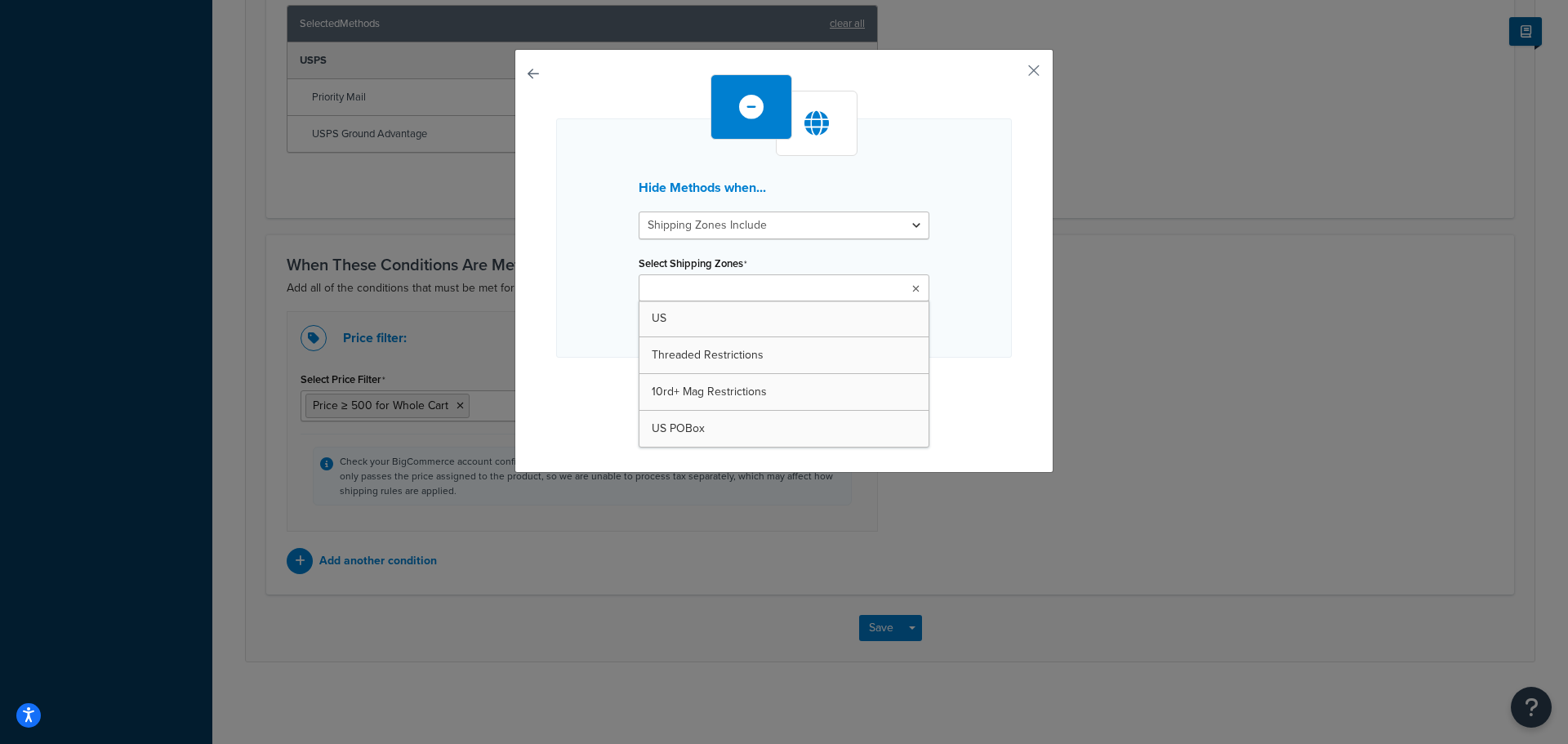
click at [912, 290] on icon at bounding box center [916, 289] width 8 height 10
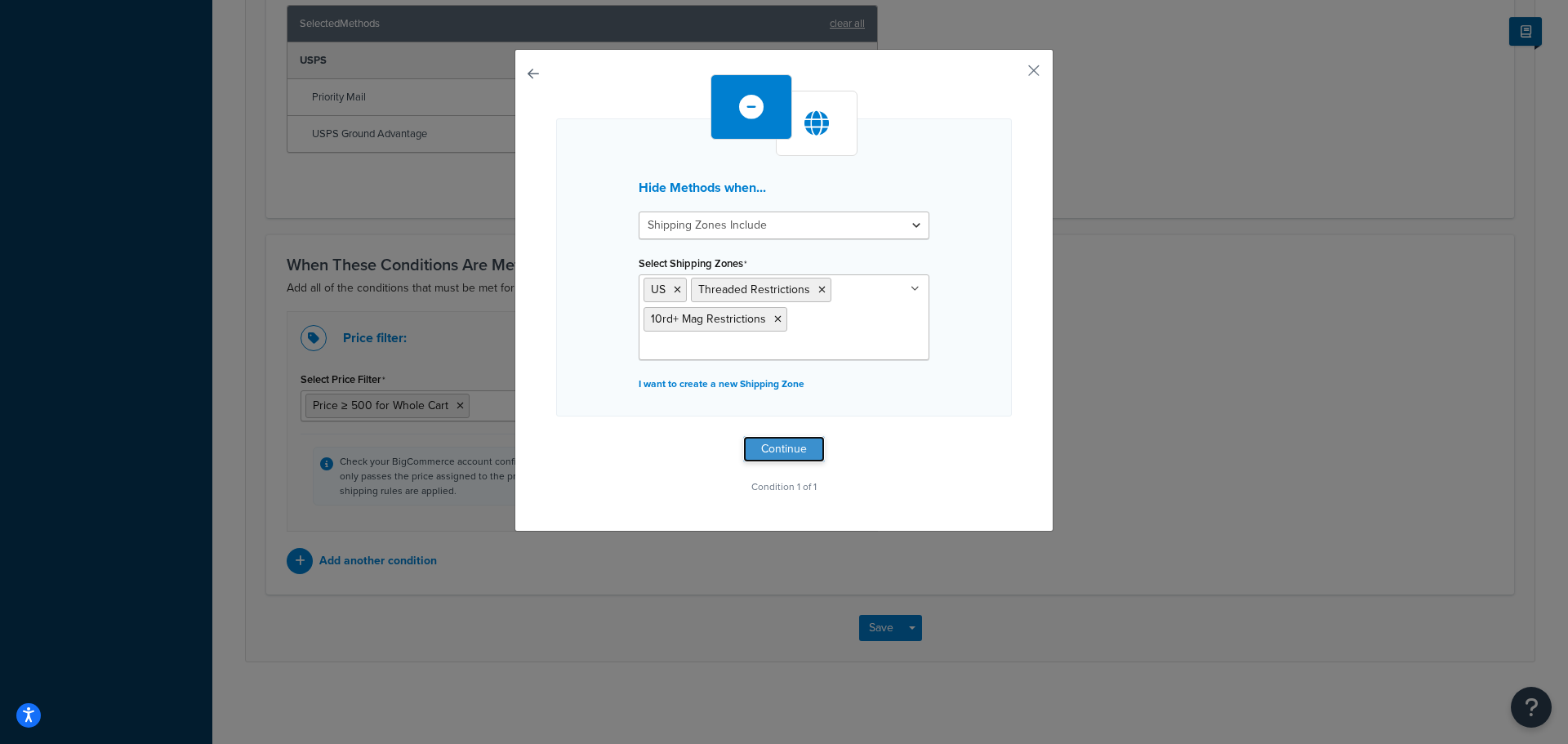
click at [807, 452] on button "Continue" at bounding box center [784, 449] width 81 height 26
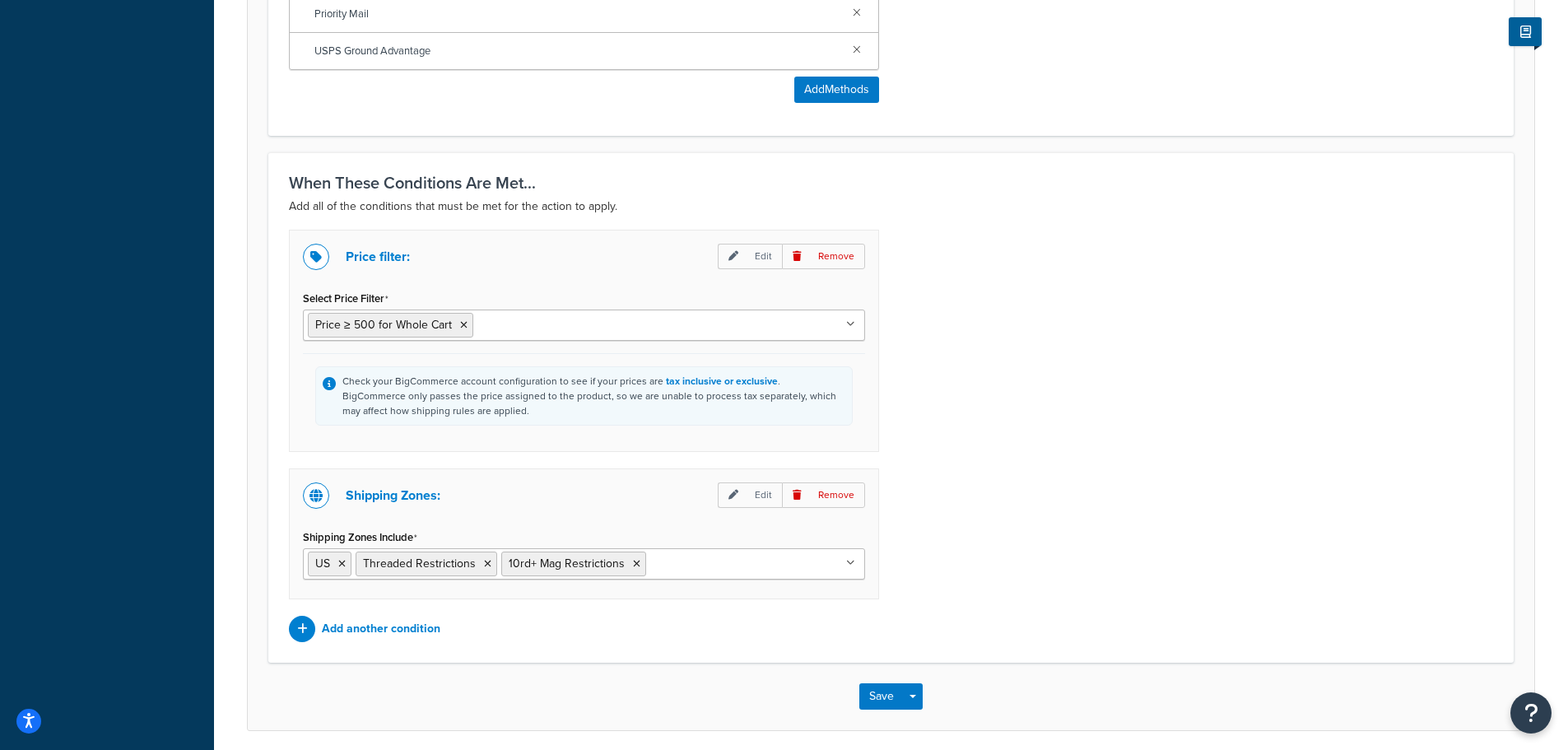
scroll to position [908, 0]
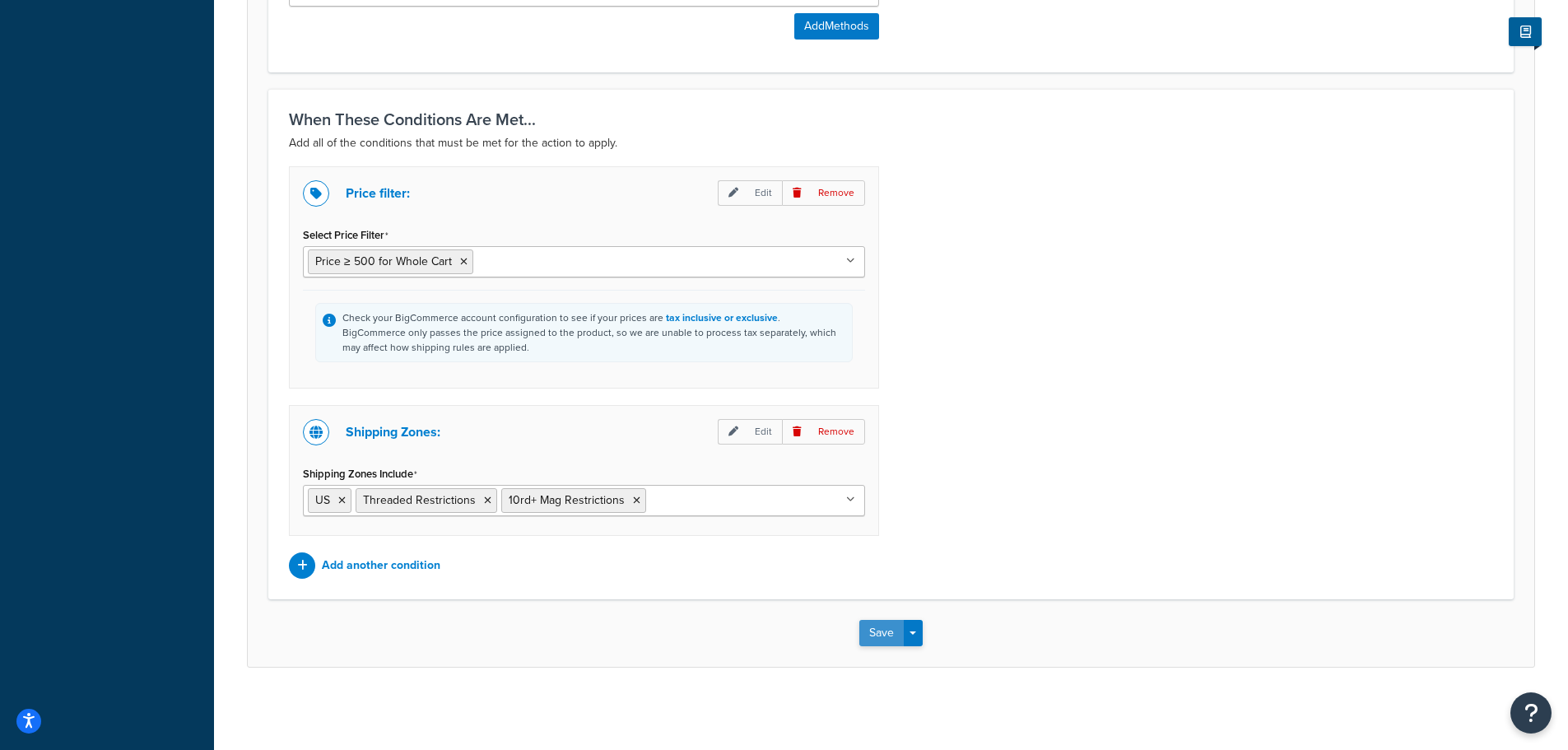
click at [879, 622] on button "Save" at bounding box center [882, 633] width 45 height 26
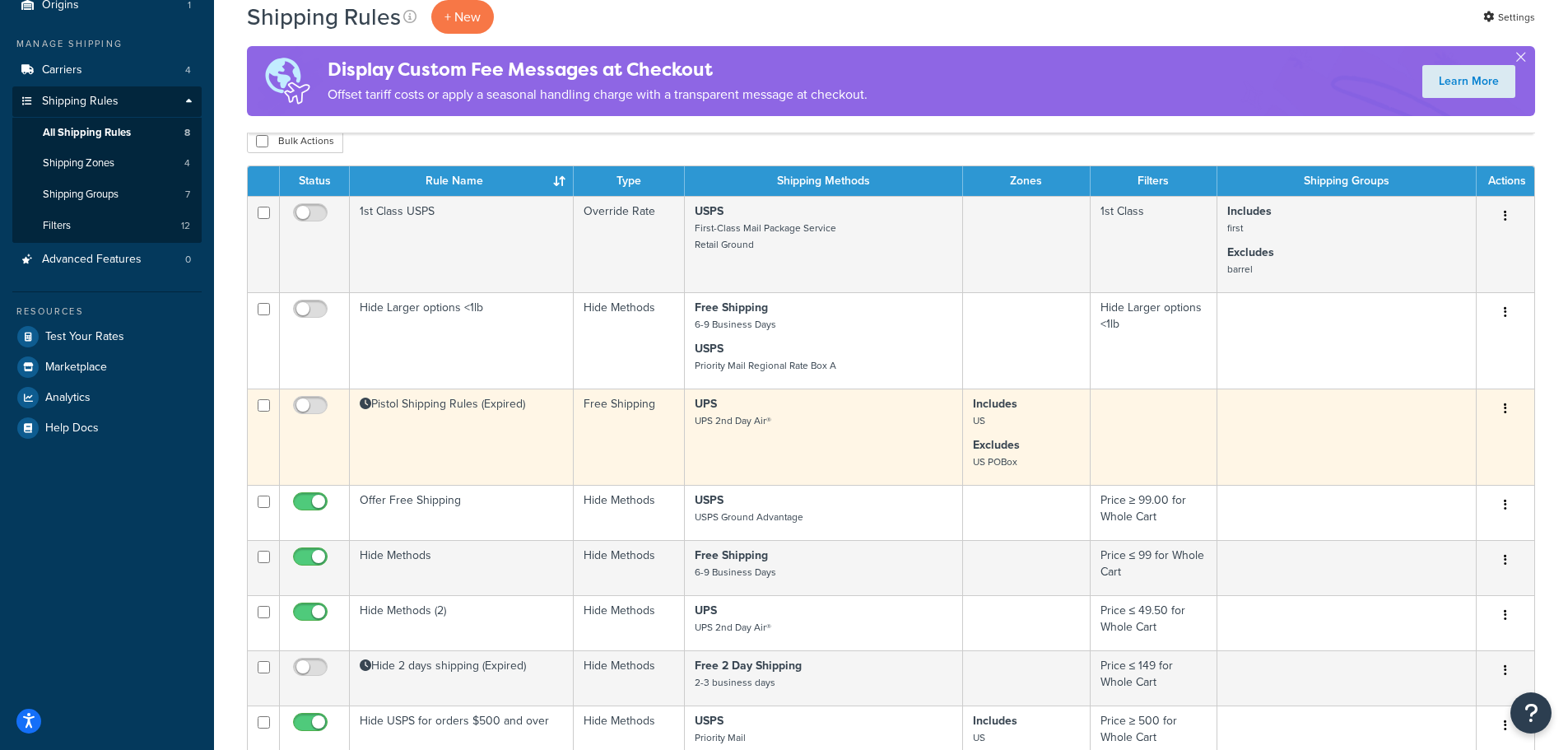
scroll to position [247, 0]
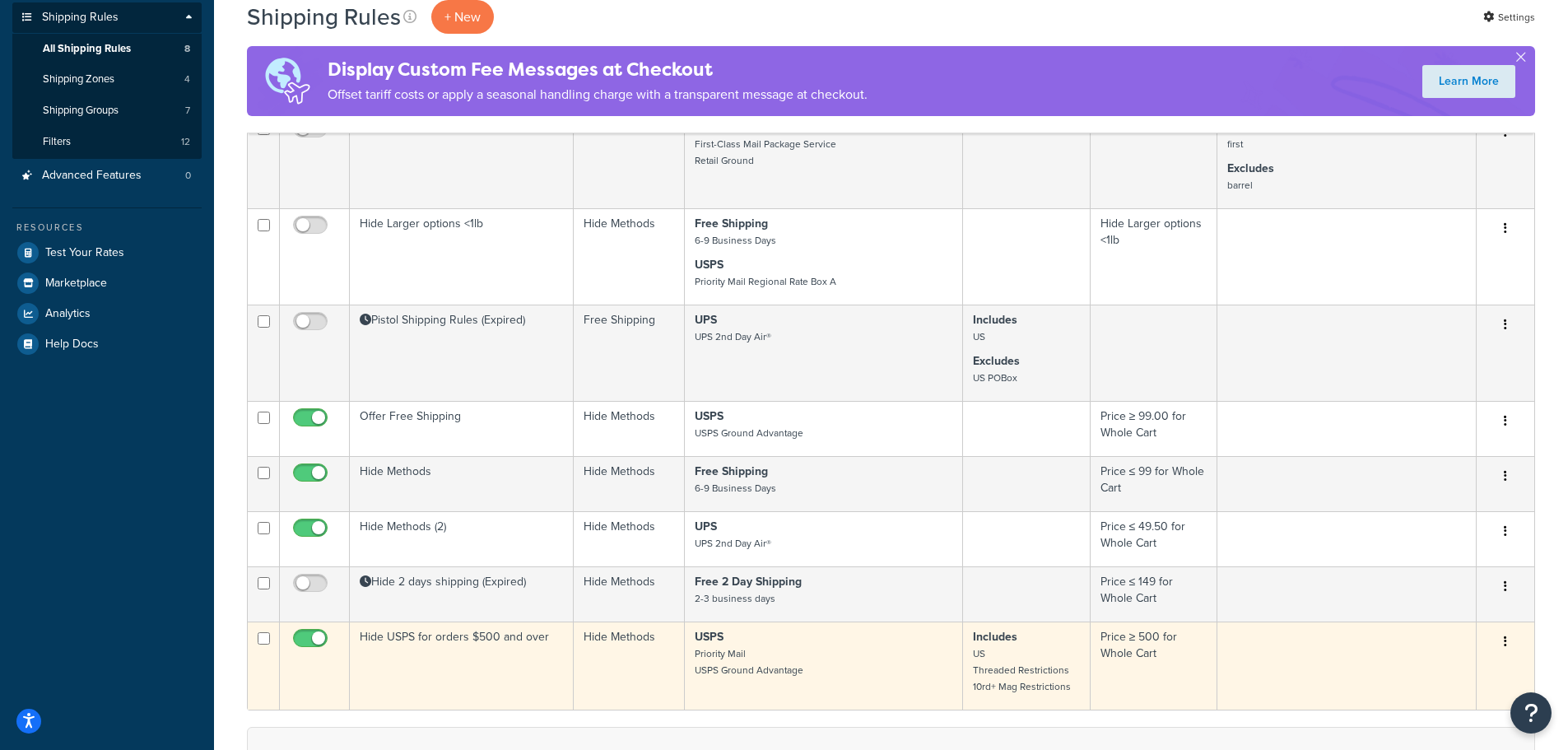
click at [319, 633] on span at bounding box center [309, 639] width 34 height 20
click at [319, 633] on input "checkbox" at bounding box center [312, 642] width 45 height 21
click at [314, 643] on input "checkbox" at bounding box center [312, 642] width 45 height 21
checkbox input "true"
